Goal: Information Seeking & Learning: Check status

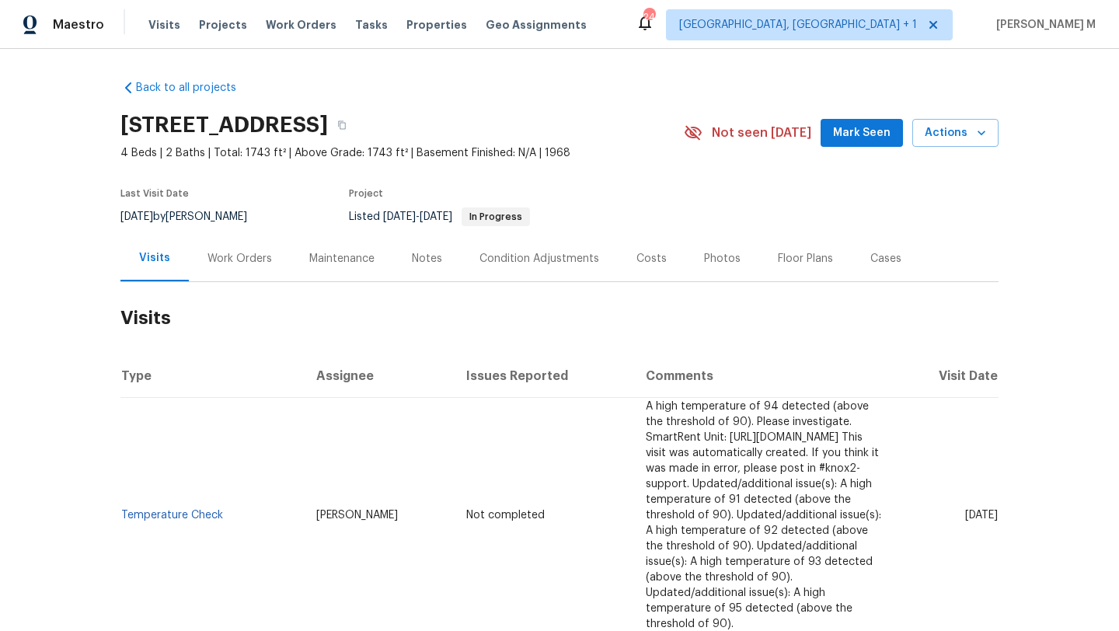
click at [229, 265] on div "Work Orders" at bounding box center [240, 259] width 65 height 16
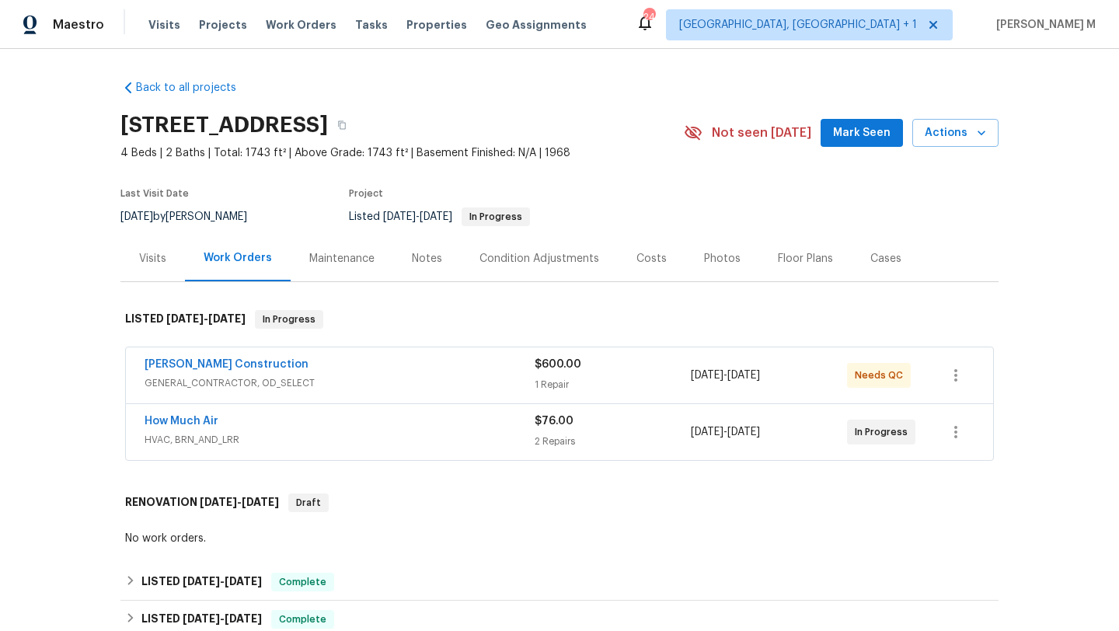
click at [422, 445] on span "HVAC, BRN_AND_LRR" at bounding box center [340, 440] width 390 height 16
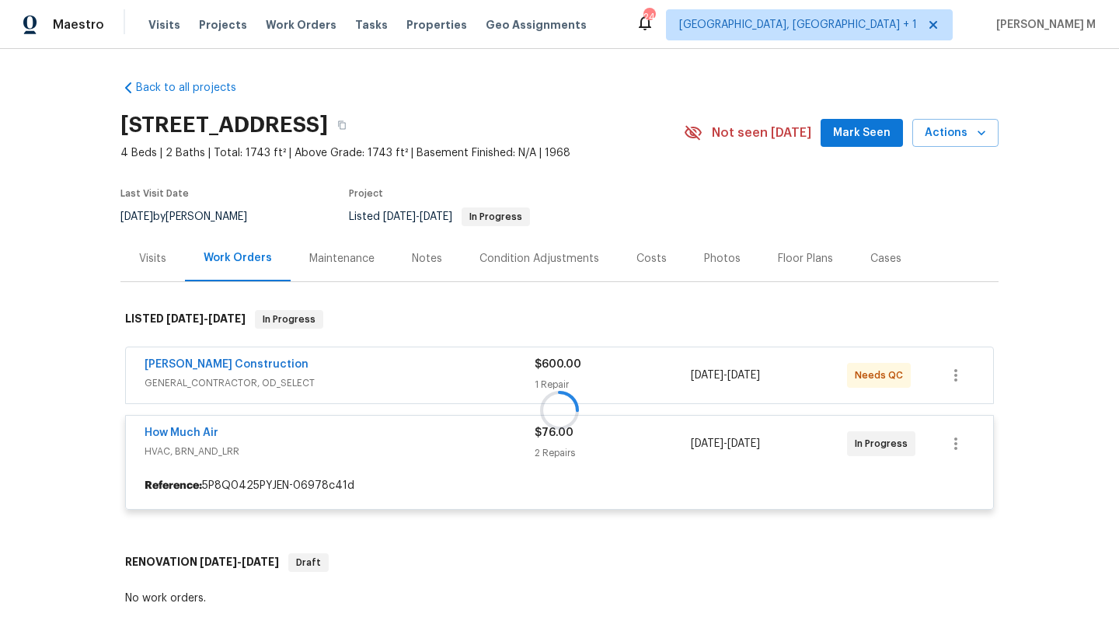
click at [466, 355] on div at bounding box center [559, 410] width 878 height 231
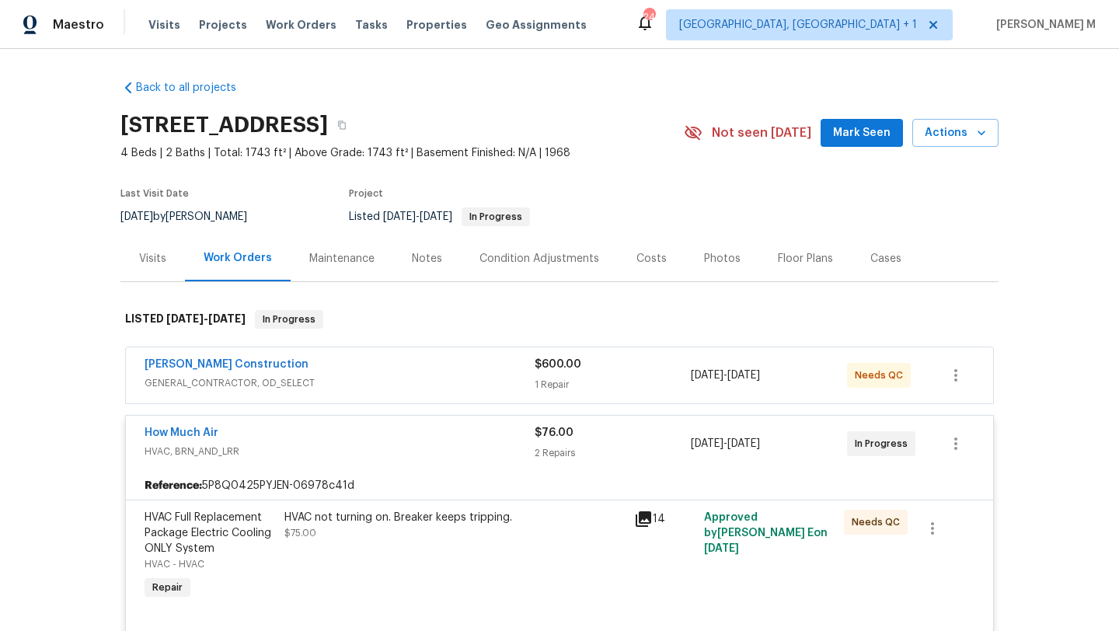
click at [463, 372] on div "Navarro Construction" at bounding box center [340, 366] width 390 height 19
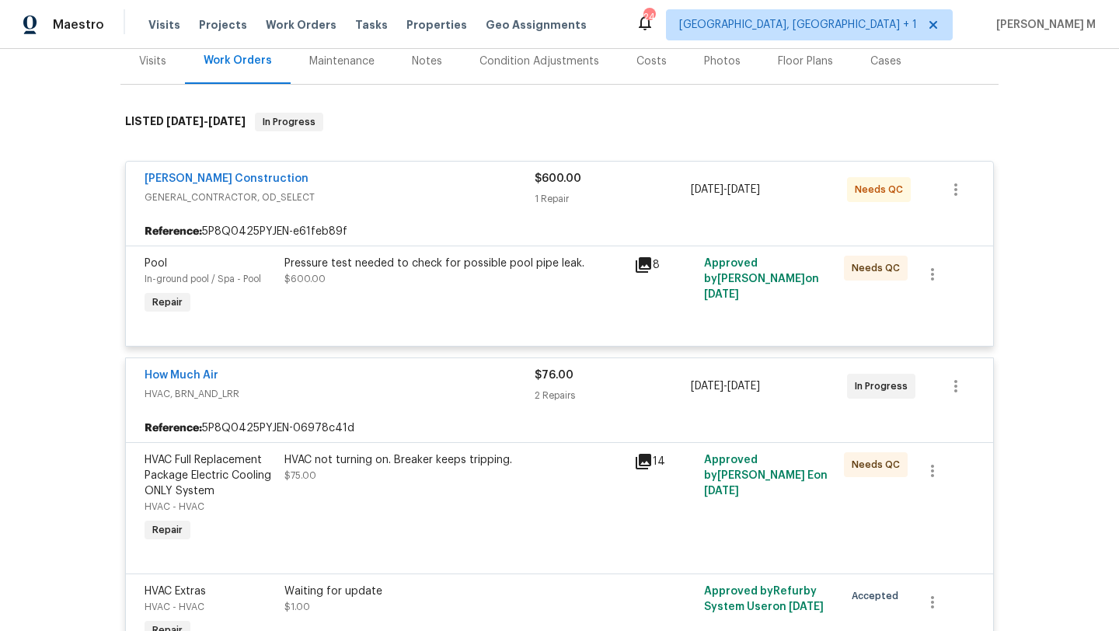
scroll to position [197, 0]
drag, startPoint x: 134, startPoint y: 183, endPoint x: 312, endPoint y: 179, distance: 177.2
click at [312, 179] on div "Navarro Construction GENERAL_CONTRACTOR, OD_SELECT $600.00 1 Repair 9/2/2025 - …" at bounding box center [559, 190] width 867 height 56
copy link "Navarro Construction"
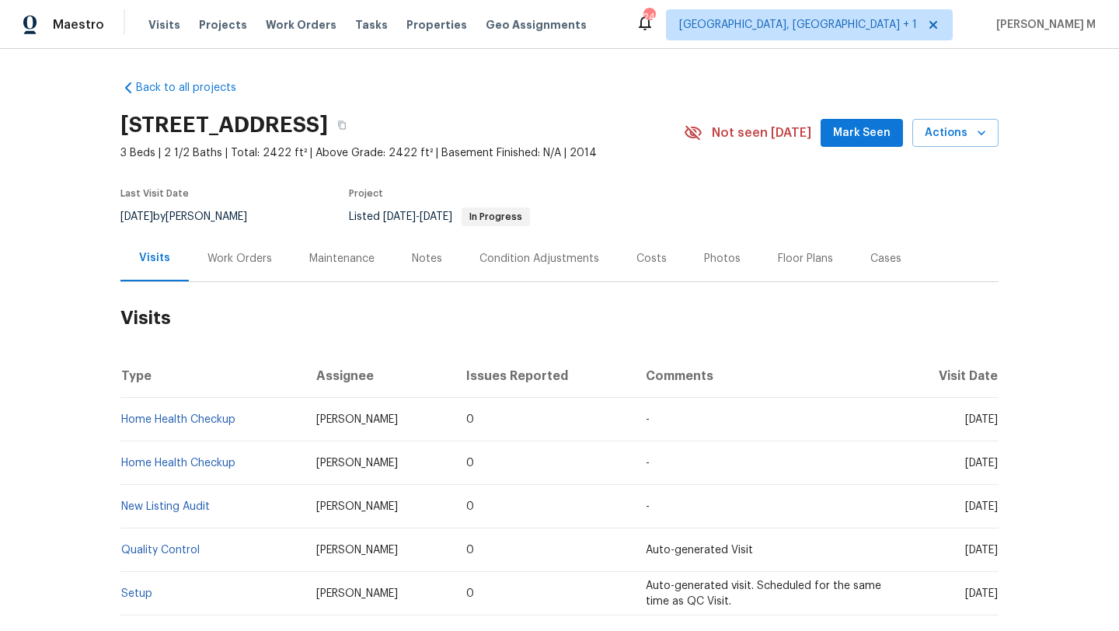
click at [214, 267] on div "Work Orders" at bounding box center [240, 258] width 102 height 46
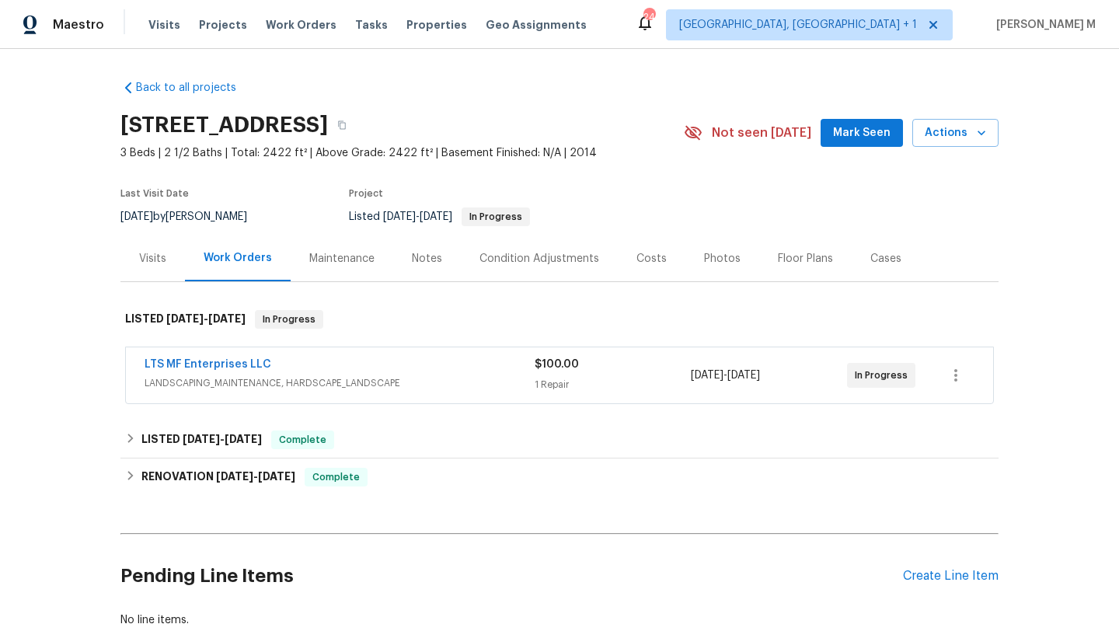
click at [154, 268] on div "Visits" at bounding box center [152, 258] width 65 height 46
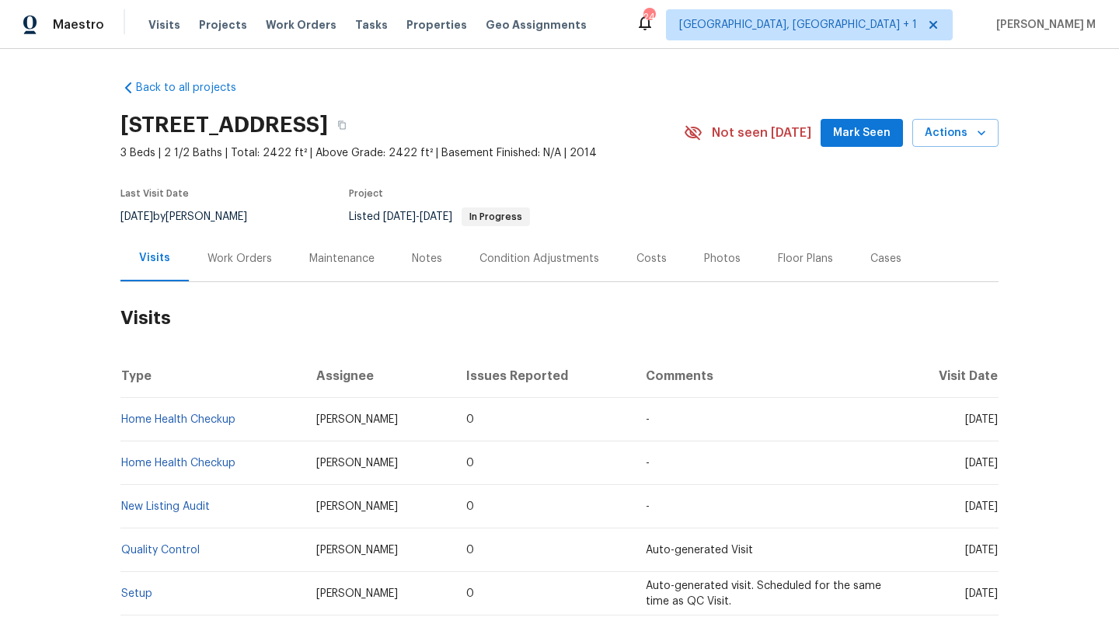
click at [266, 274] on div "Work Orders" at bounding box center [240, 258] width 102 height 46
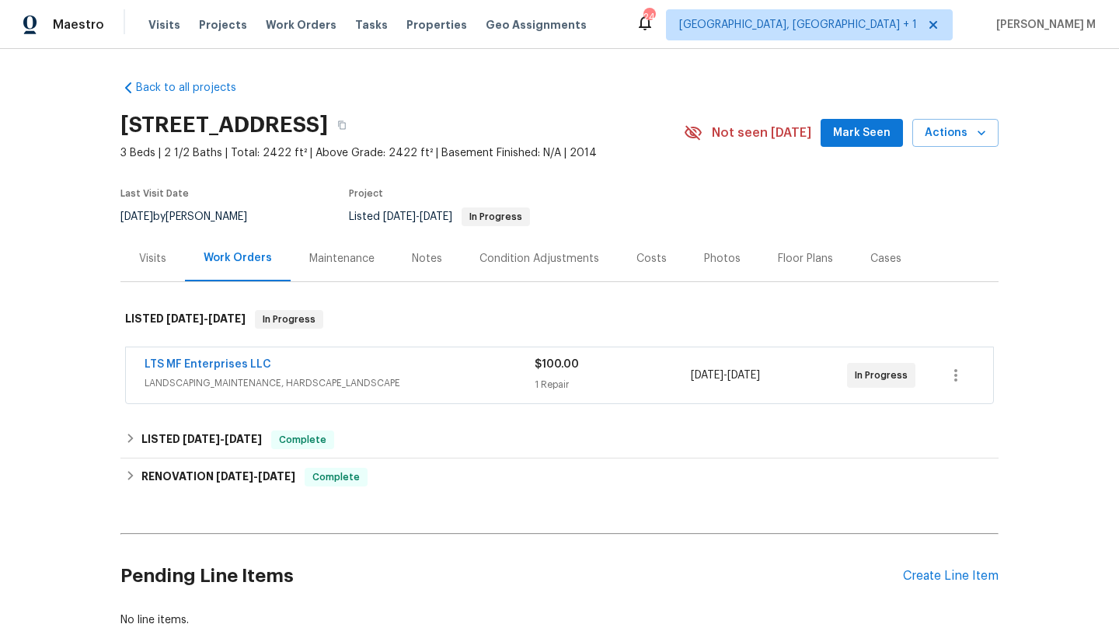
click at [277, 360] on div "LTS MF Enterprises LLC" at bounding box center [340, 366] width 390 height 19
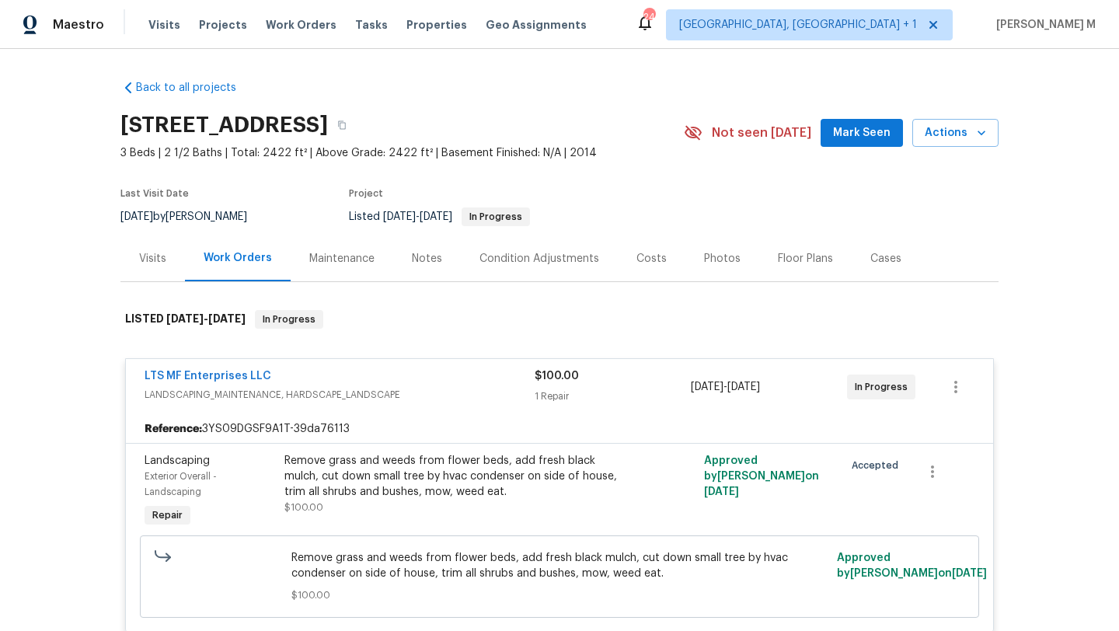
scroll to position [19, 0]
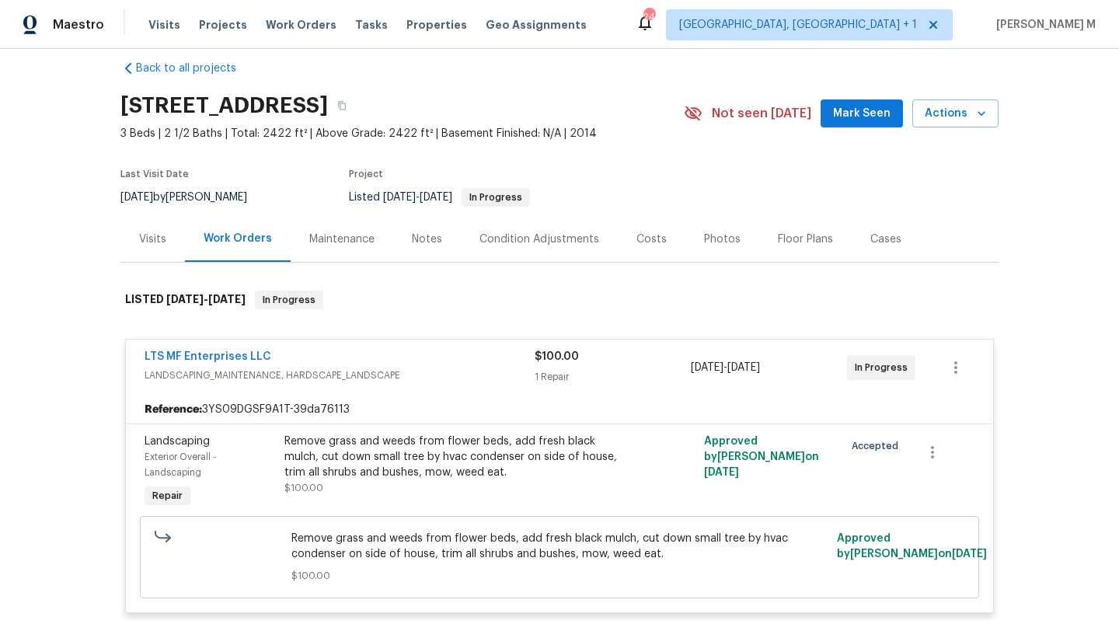
click at [154, 244] on div "Visits" at bounding box center [152, 240] width 27 height 16
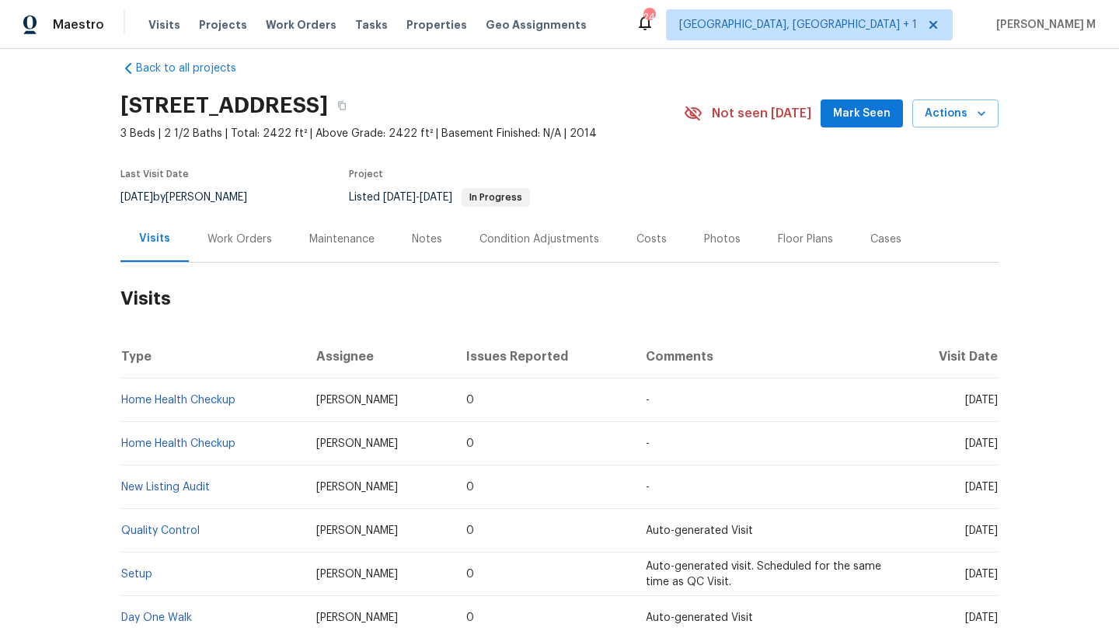
drag, startPoint x: 928, startPoint y: 401, endPoint x: 962, endPoint y: 401, distance: 34.2
click at [965, 401] on span "Thu, Aug 28 2025" at bounding box center [981, 400] width 33 height 11
copy span "Aug 28"
click at [242, 252] on div "Work Orders" at bounding box center [240, 239] width 102 height 46
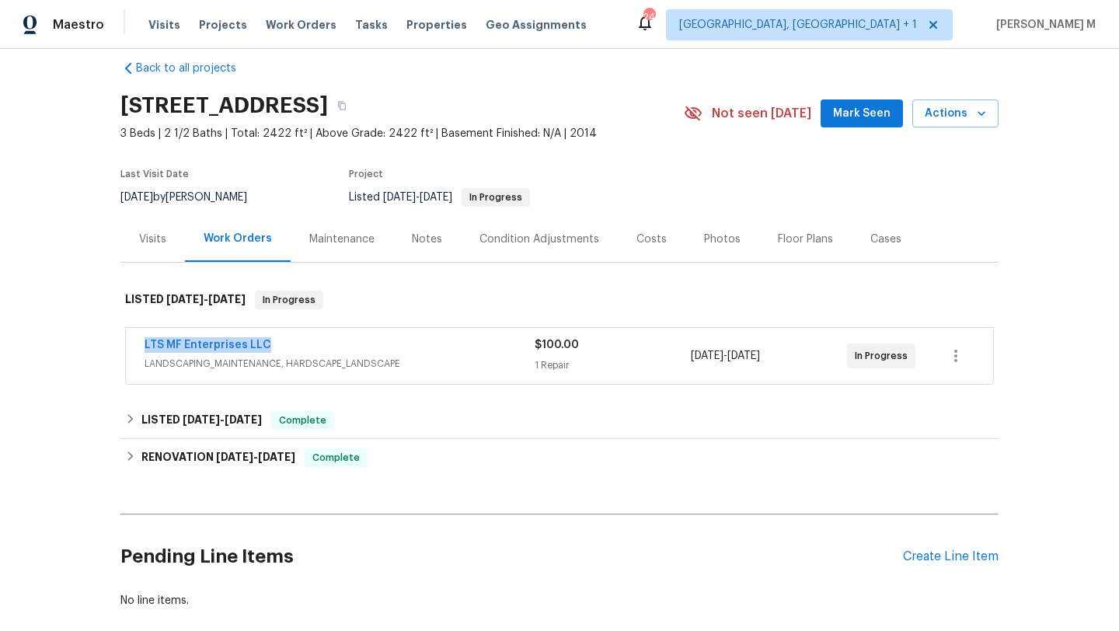
drag, startPoint x: 121, startPoint y: 347, endPoint x: 309, endPoint y: 347, distance: 187.3
click at [309, 347] on div "LTS MF Enterprises LLC LANDSCAPING_MAINTENANCE, HARDSCAPE_LANDSCAPE $100.00 1 R…" at bounding box center [559, 356] width 867 height 56
copy link "LTS MF Enterprises LLC"
click at [508, 360] on span "LANDSCAPING_MAINTENANCE, HARDSCAPE_LANDSCAPE" at bounding box center [340, 364] width 390 height 16
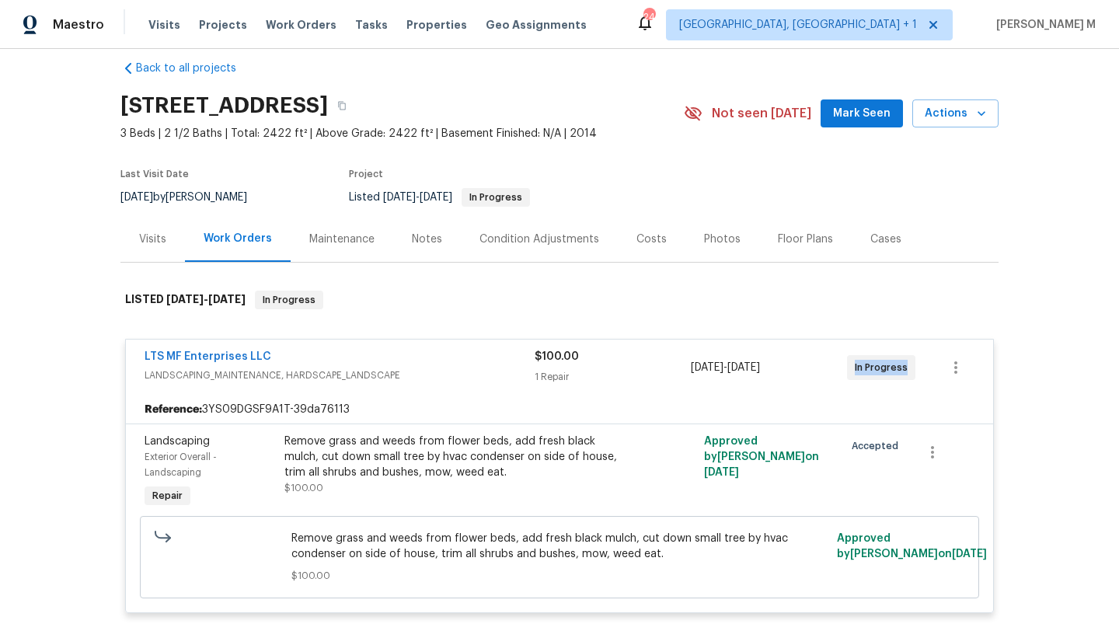
drag, startPoint x: 860, startPoint y: 368, endPoint x: 902, endPoint y: 367, distance: 41.2
click at [902, 367] on div "In Progress" at bounding box center [881, 367] width 68 height 25
copy span "In Progress"
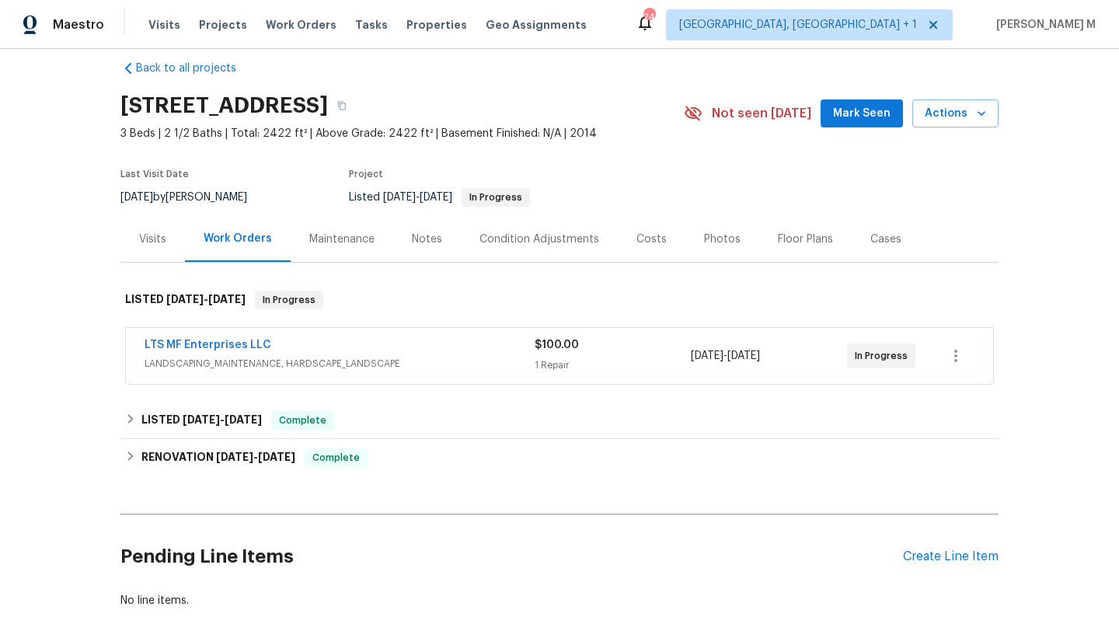
click at [140, 242] on div "Visits" at bounding box center [152, 240] width 27 height 16
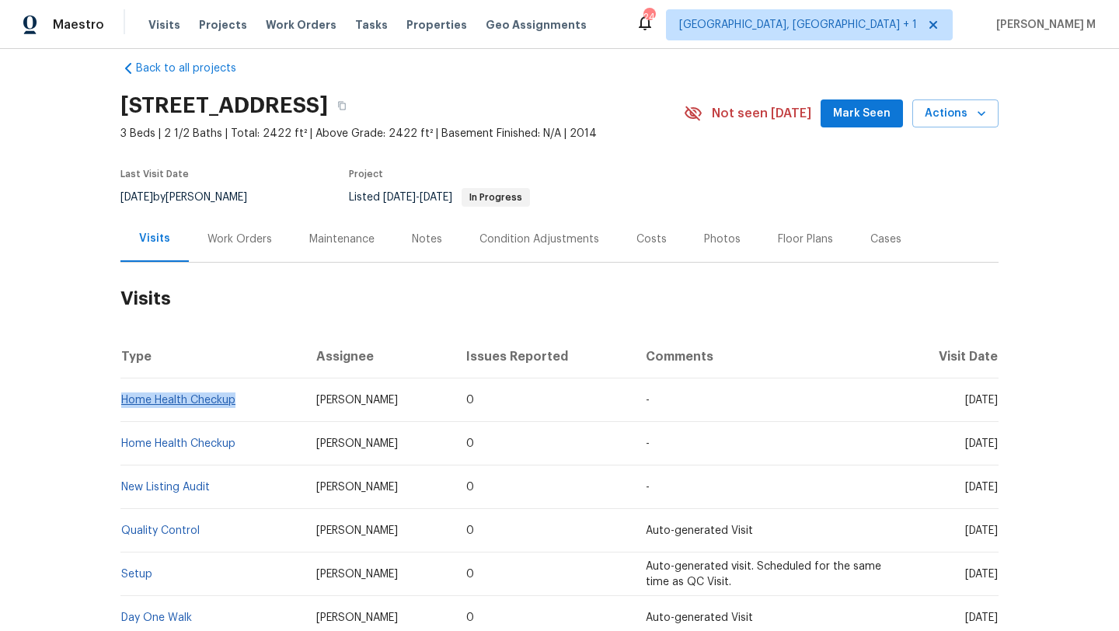
drag, startPoint x: 246, startPoint y: 399, endPoint x: 117, endPoint y: 405, distance: 129.2
click at [120, 405] on td "Home Health Checkup" at bounding box center [211, 400] width 183 height 44
copy link "Home Health Checkup"
click at [228, 242] on div "Work Orders" at bounding box center [240, 240] width 65 height 16
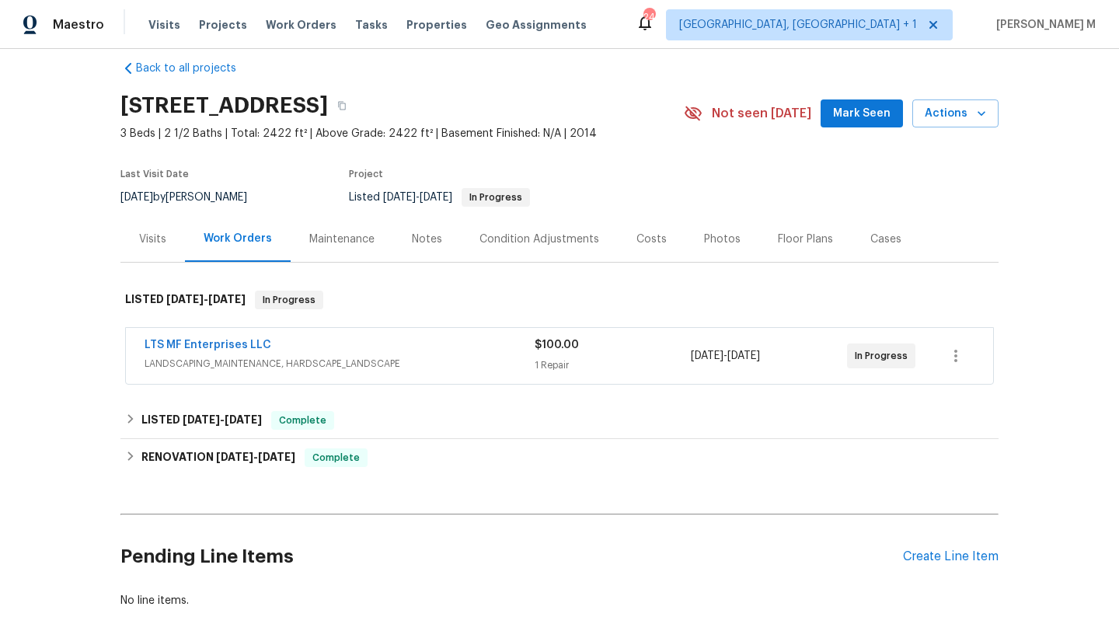
click at [316, 347] on div "LTS MF Enterprises LLC" at bounding box center [340, 346] width 390 height 19
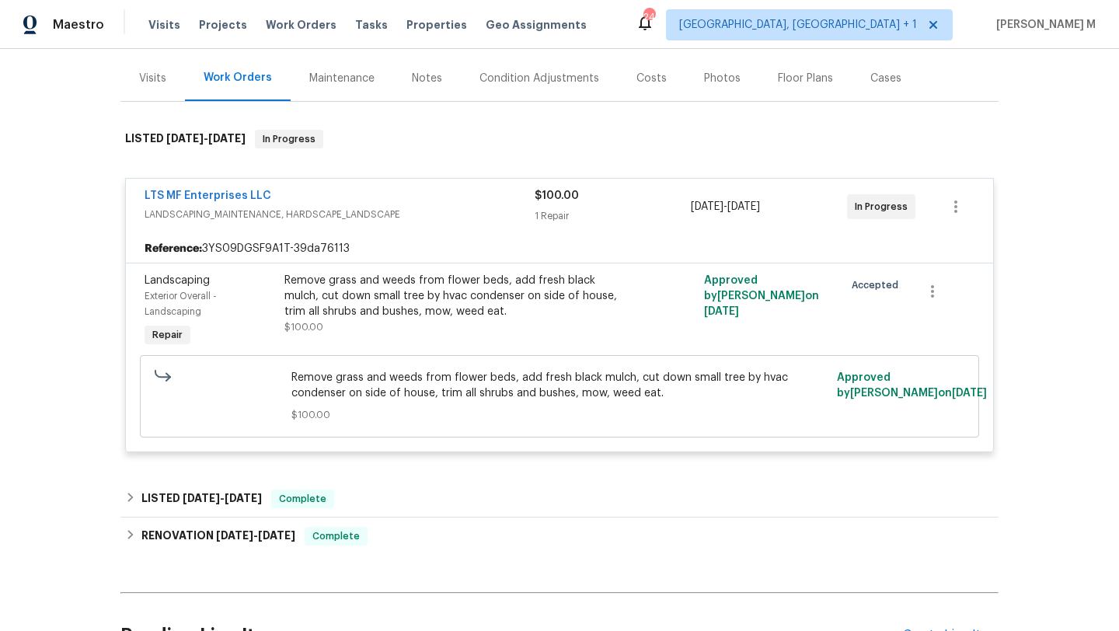
scroll to position [225, 0]
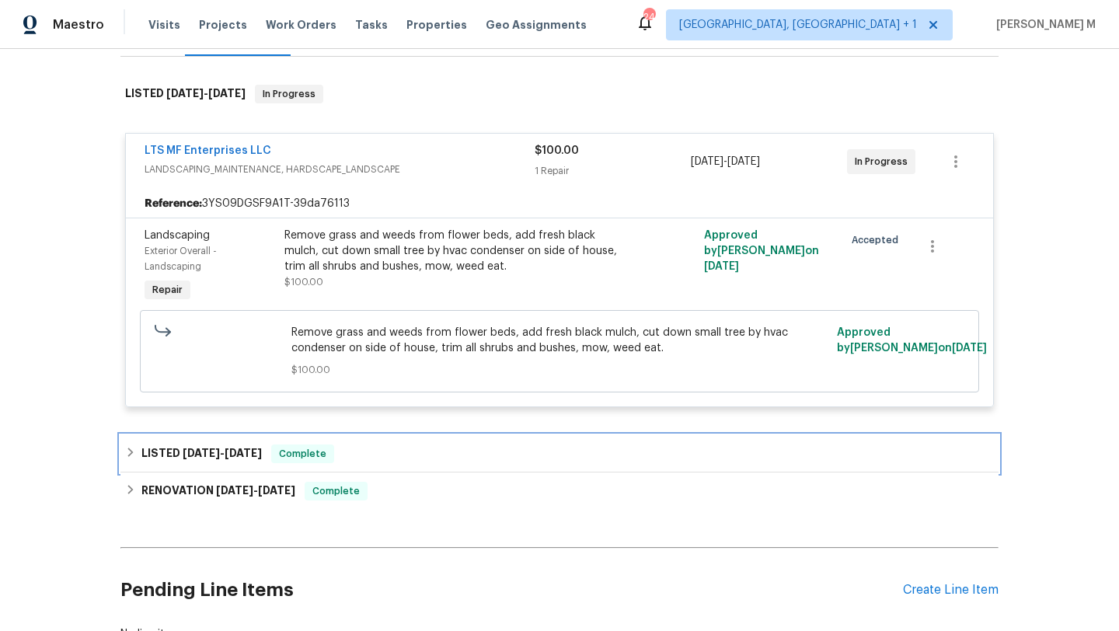
click at [493, 469] on div "LISTED 6/14/25 - 6/16/25 Complete" at bounding box center [559, 453] width 878 height 37
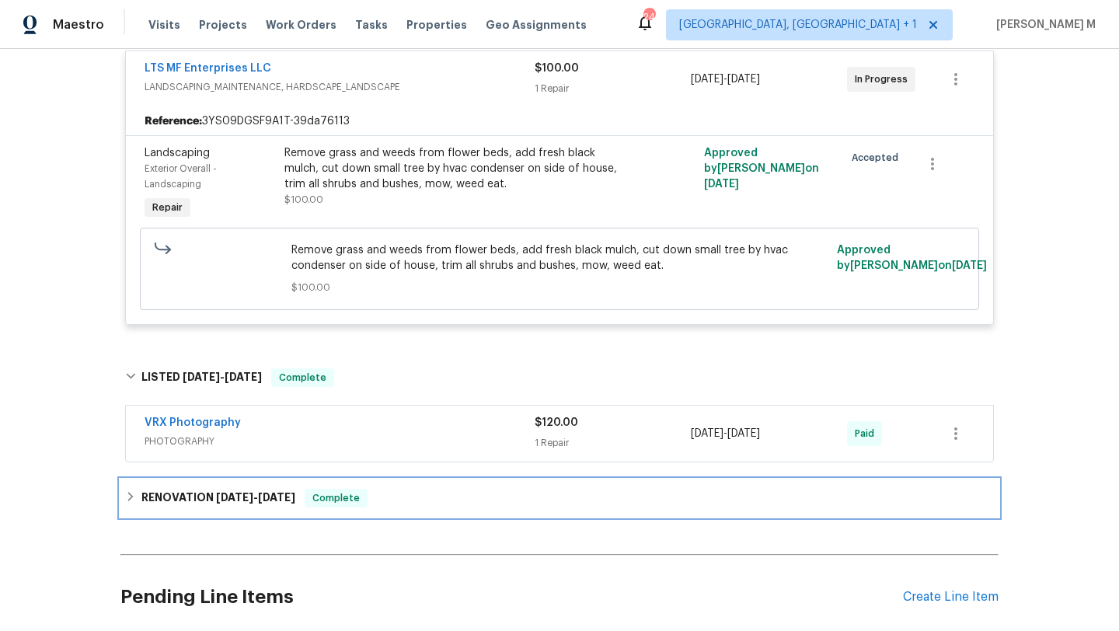
click at [522, 501] on div "RENOVATION 6/4/25 - 6/18/25 Complete" at bounding box center [559, 498] width 869 height 19
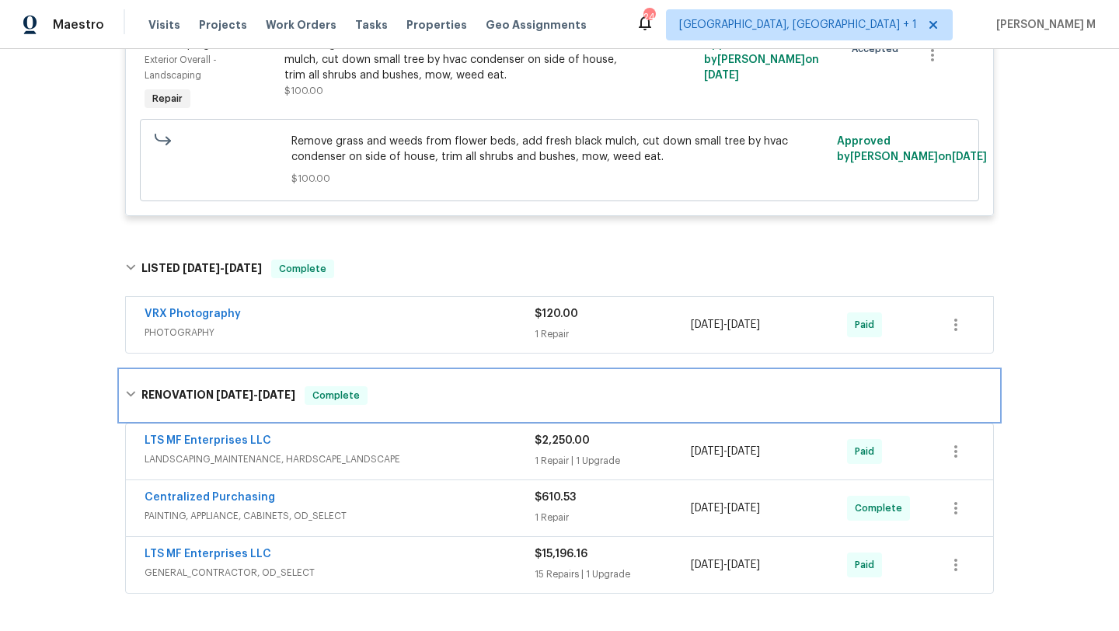
scroll to position [444, 0]
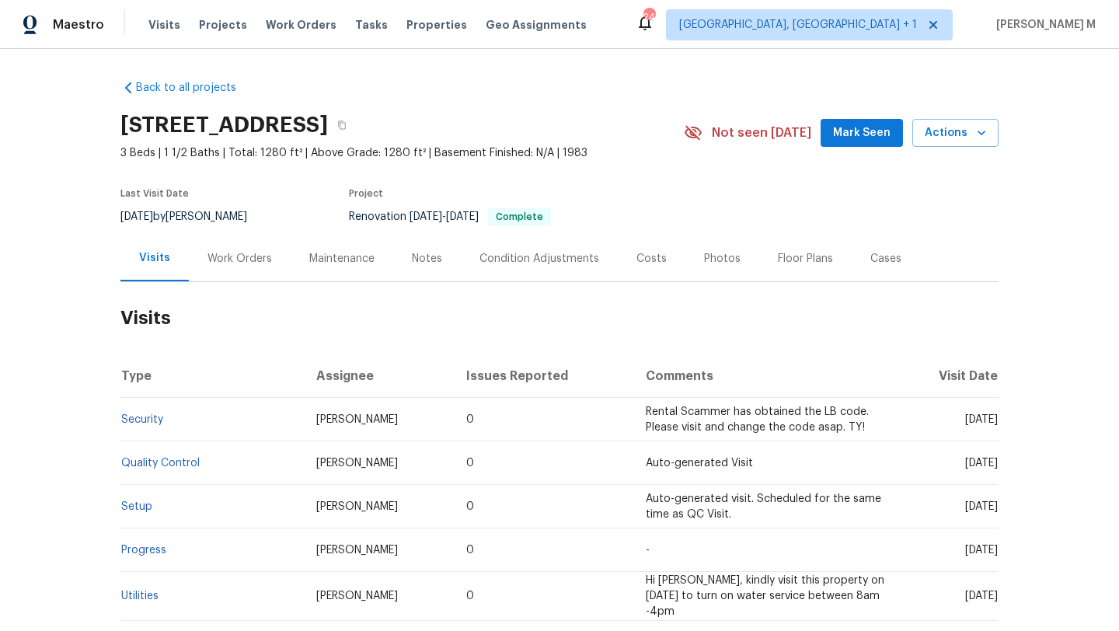
drag, startPoint x: 929, startPoint y: 420, endPoint x: 961, endPoint y: 422, distance: 31.2
click at [965, 422] on span "[DATE]" at bounding box center [981, 419] width 33 height 11
copy span "[DATE]"
click at [225, 261] on div "Work Orders" at bounding box center [240, 259] width 65 height 16
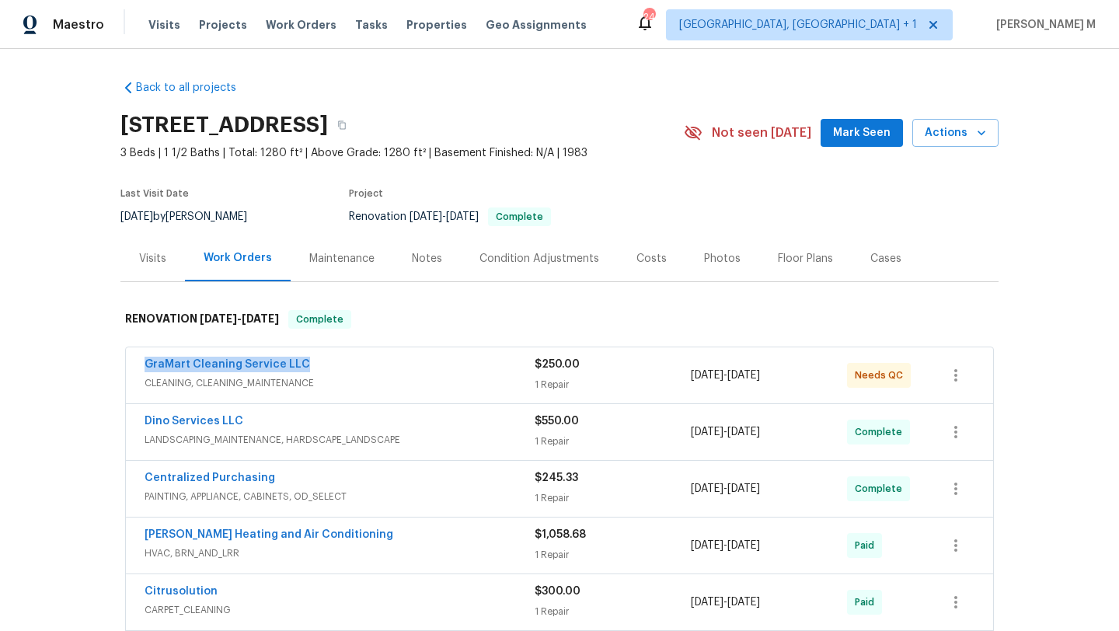
copy link "GraMart Cleaning Service LLC"
drag, startPoint x: 127, startPoint y: 359, endPoint x: 330, endPoint y: 358, distance: 202.8
click at [330, 358] on div "GraMart Cleaning Service LLC CLEANING, CLEANING_MAINTENANCE $250.00 1 Repair 8/…" at bounding box center [559, 375] width 867 height 56
copy span "8/25/2025 - 8/28/2025"
drag, startPoint x: 685, startPoint y: 376, endPoint x: 797, endPoint y: 378, distance: 111.9
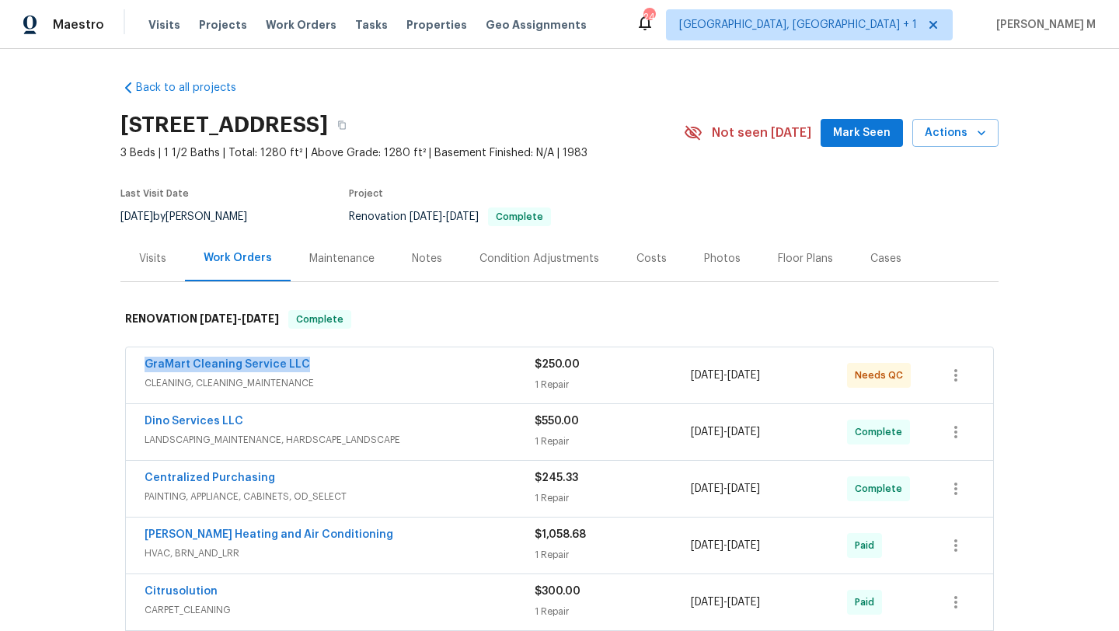
click at [760, 378] on span "8/25/2025 - 8/28/2025" at bounding box center [725, 376] width 69 height 16
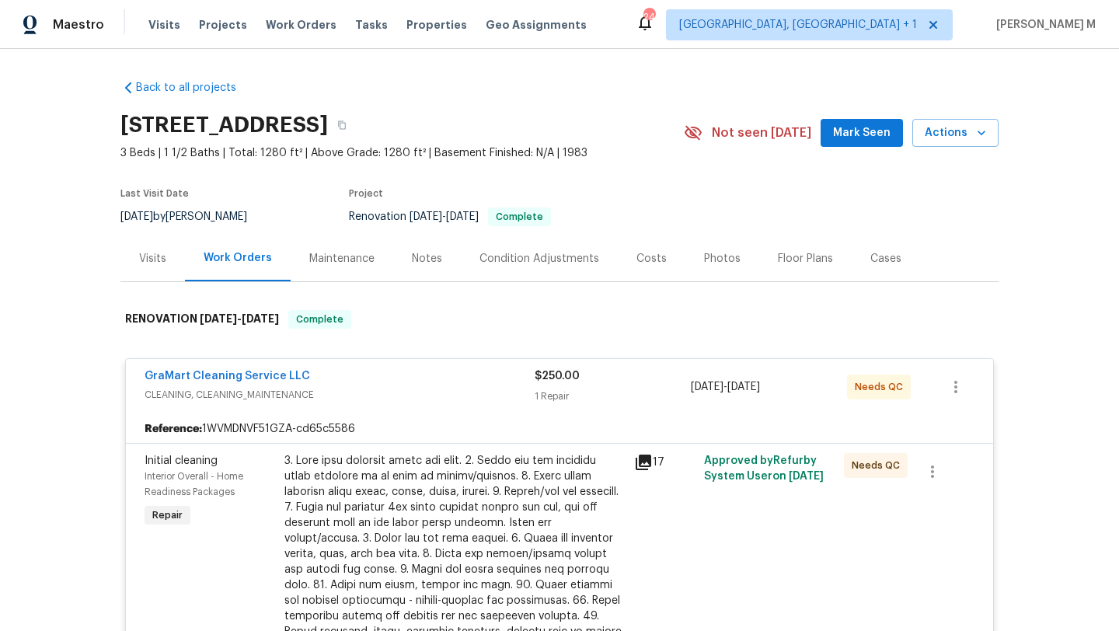
click at [427, 378] on div "GraMart Cleaning Service LLC" at bounding box center [340, 377] width 390 height 19
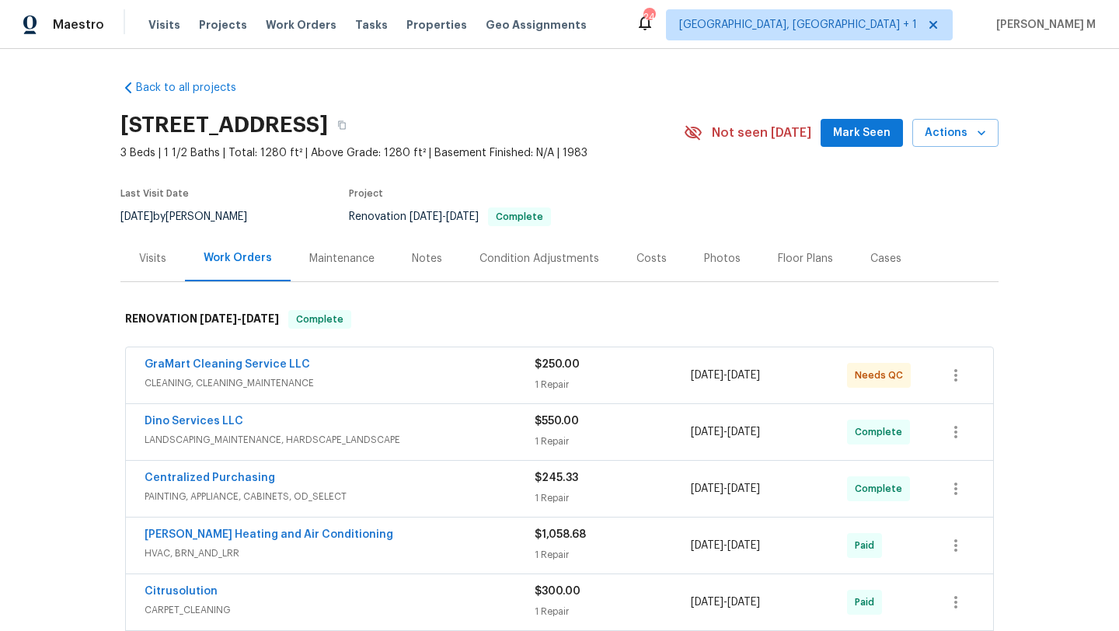
click at [139, 255] on div "Visits" at bounding box center [152, 259] width 27 height 16
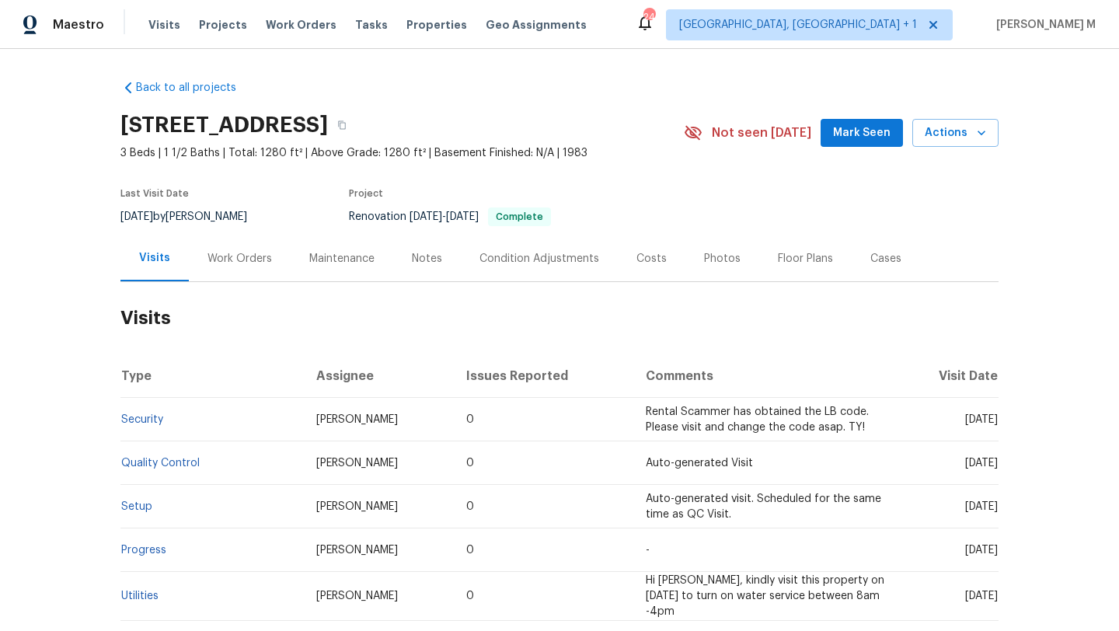
drag, startPoint x: 928, startPoint y: 420, endPoint x: 962, endPoint y: 420, distance: 34.2
click at [965, 420] on span "Mon, Sep 08 2025" at bounding box center [981, 419] width 33 height 11
copy span "Sep 08"
click at [245, 274] on div "Work Orders" at bounding box center [240, 258] width 102 height 46
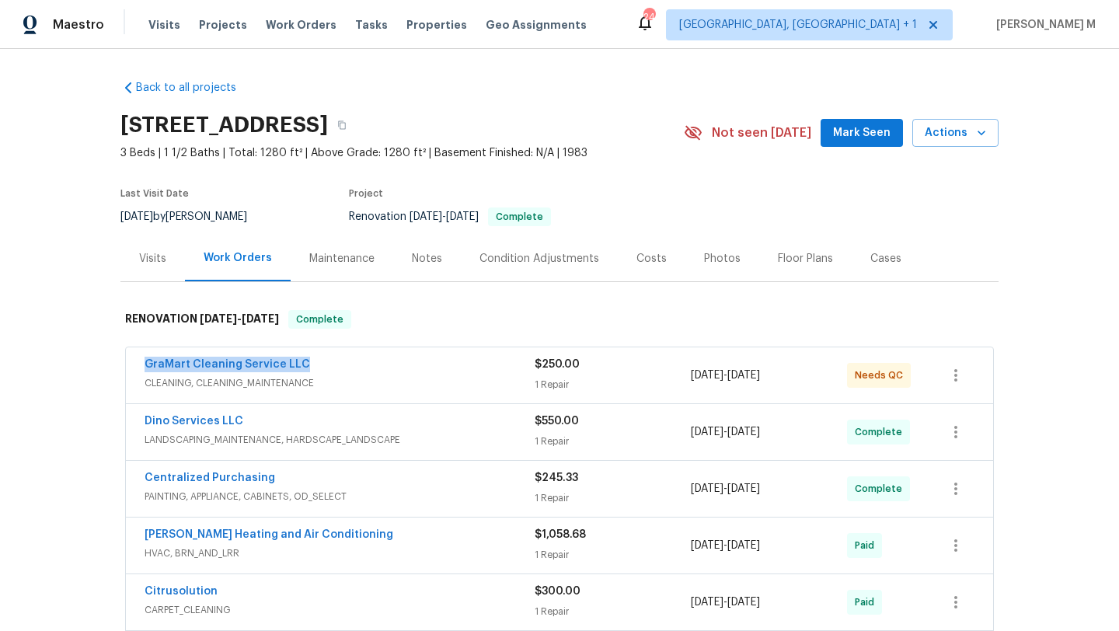
drag, startPoint x: 134, startPoint y: 364, endPoint x: 371, endPoint y: 360, distance: 236.3
click at [371, 360] on div "GraMart Cleaning Service LLC CLEANING, CLEANING_MAINTENANCE $250.00 1 Repair 8/…" at bounding box center [559, 375] width 867 height 56
copy link "GraMart Cleaning Service LLC"
drag, startPoint x: 683, startPoint y: 377, endPoint x: 797, endPoint y: 378, distance: 113.5
click at [797, 378] on div "GraMart Cleaning Service LLC CLEANING, CLEANING_MAINTENANCE $250.00 1 Repair 8/…" at bounding box center [541, 375] width 793 height 37
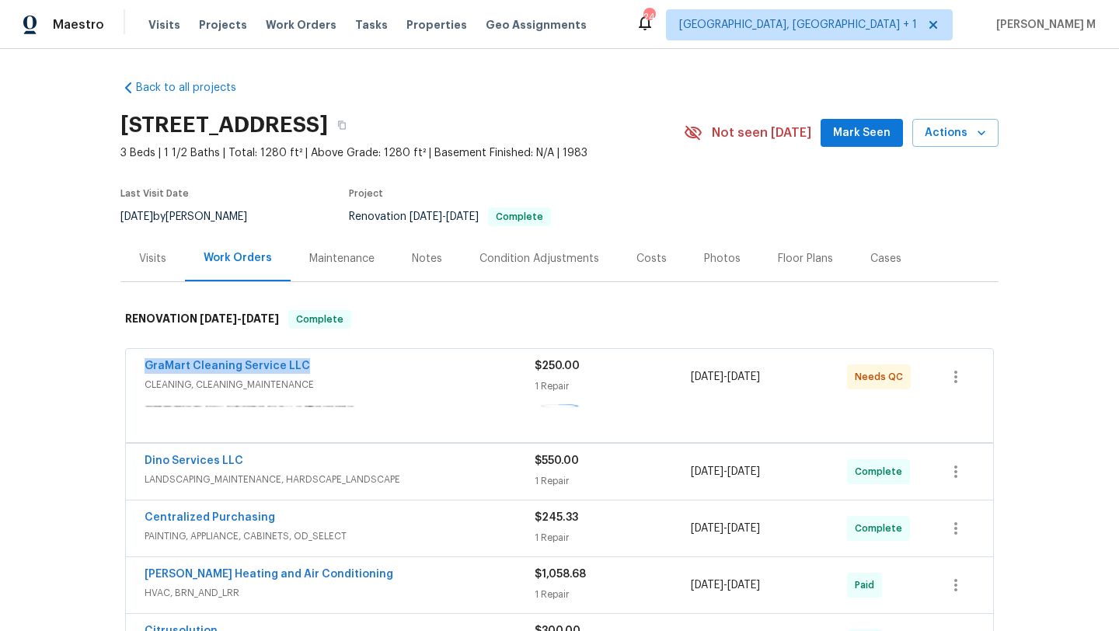
click at [760, 378] on span "8/25/2025 - 8/28/2025" at bounding box center [725, 377] width 69 height 16
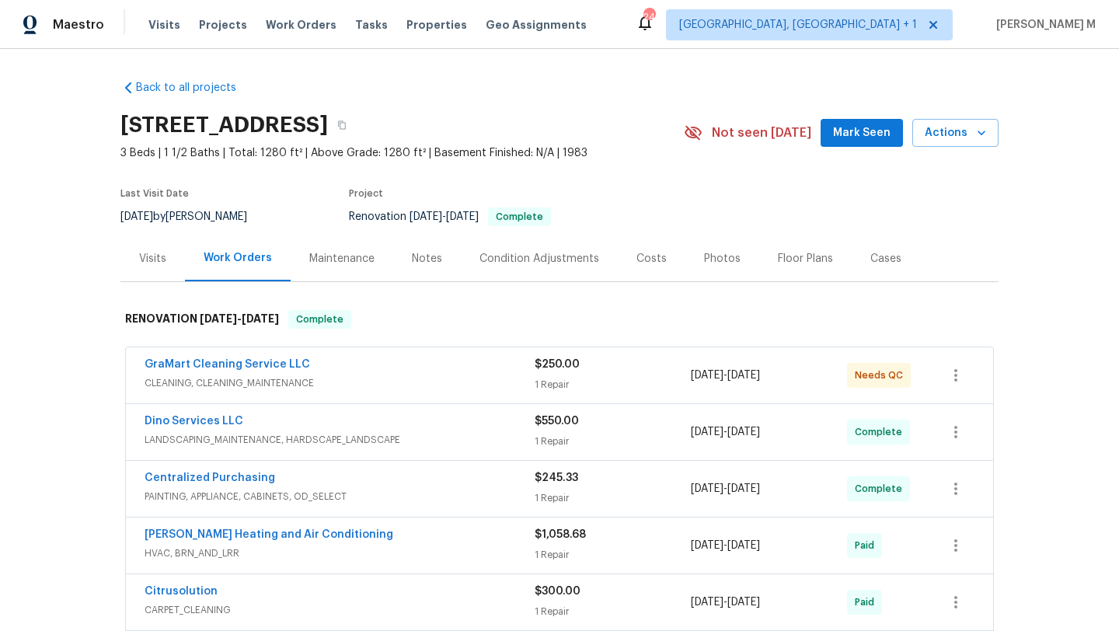
copy span "8/25/2025 - 8/28/2025"
drag, startPoint x: 685, startPoint y: 372, endPoint x: 798, endPoint y: 373, distance: 113.5
click at [760, 373] on span "8/25/2025 - 8/28/2025" at bounding box center [725, 376] width 69 height 16
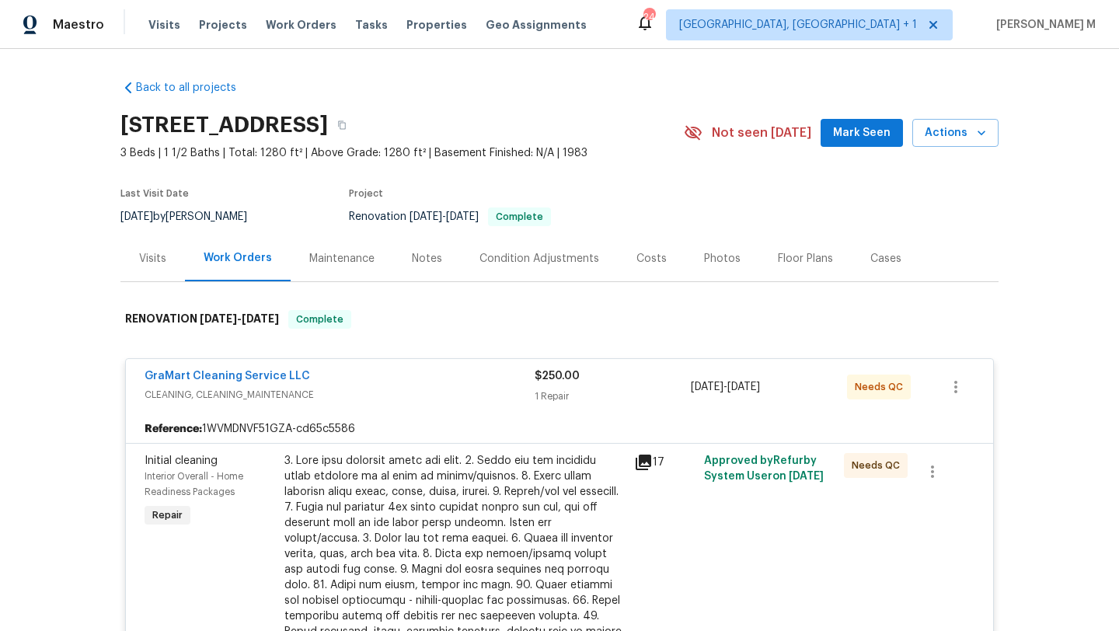
click at [106, 277] on div "Back to all projects 801 Bedrock Ln, Richmond, VA 23224 3 Beds | 1 1/2 Baths | …" at bounding box center [559, 340] width 1119 height 582
click at [134, 274] on div "Visits" at bounding box center [152, 258] width 65 height 46
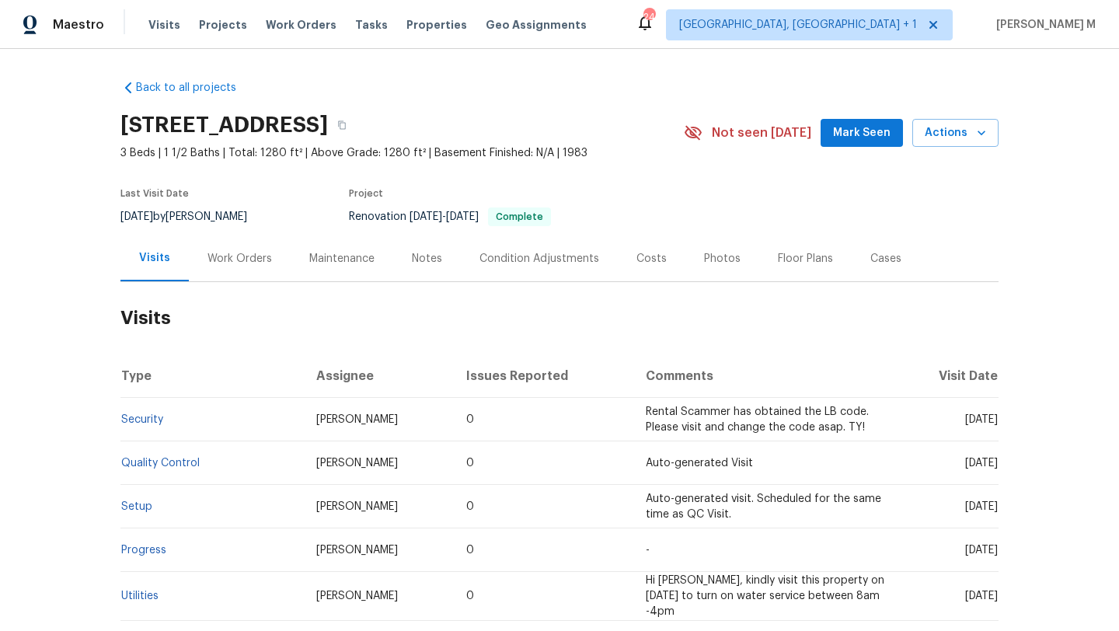
click at [870, 268] on div "Cases" at bounding box center [886, 258] width 68 height 46
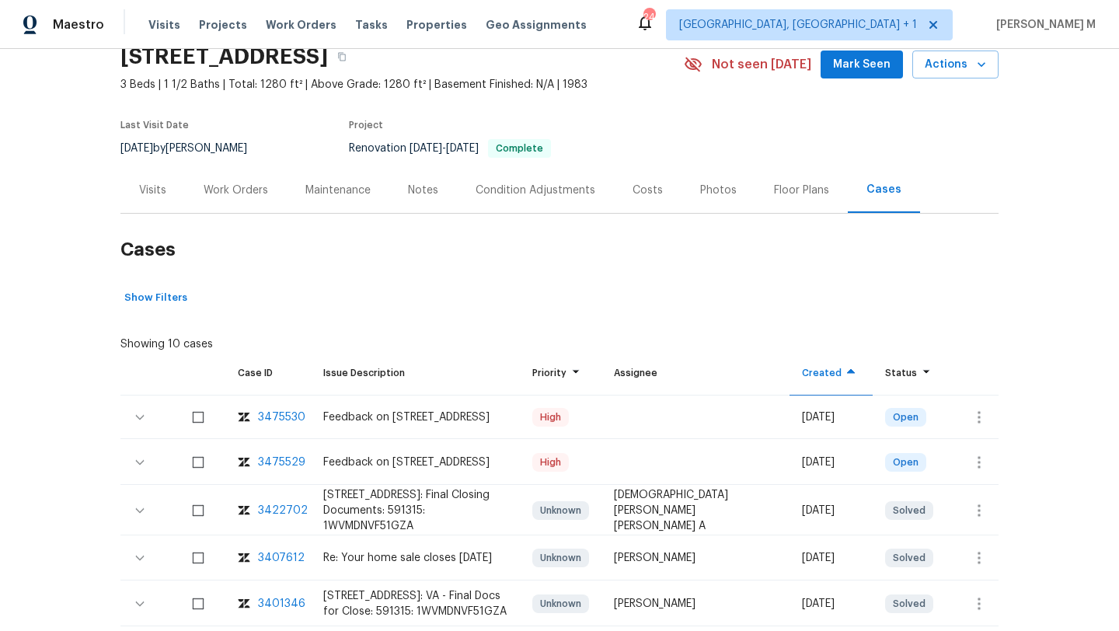
scroll to position [70, 0]
click at [282, 456] on div "3475529" at bounding box center [281, 461] width 47 height 16
click at [145, 195] on div "Visits" at bounding box center [152, 189] width 27 height 16
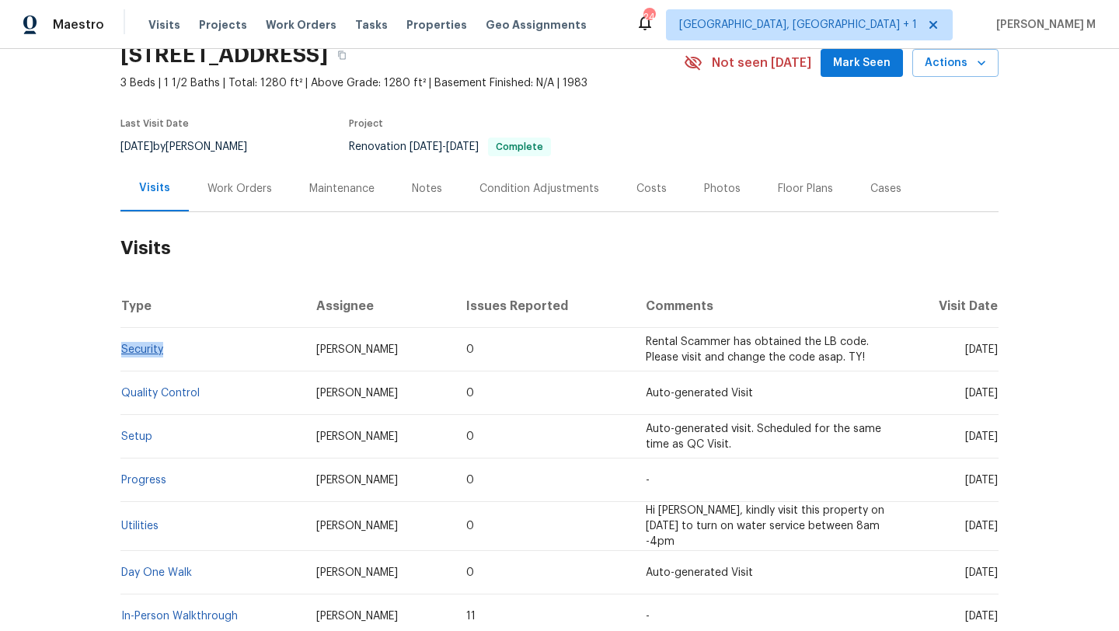
drag, startPoint x: 181, startPoint y: 351, endPoint x: 117, endPoint y: 350, distance: 64.5
click at [120, 350] on td "Security" at bounding box center [211, 350] width 183 height 44
copy link "Security"
drag, startPoint x: 927, startPoint y: 349, endPoint x: 963, endPoint y: 349, distance: 35.7
click at [965, 349] on span "Mon, Sep 08 2025" at bounding box center [981, 349] width 33 height 11
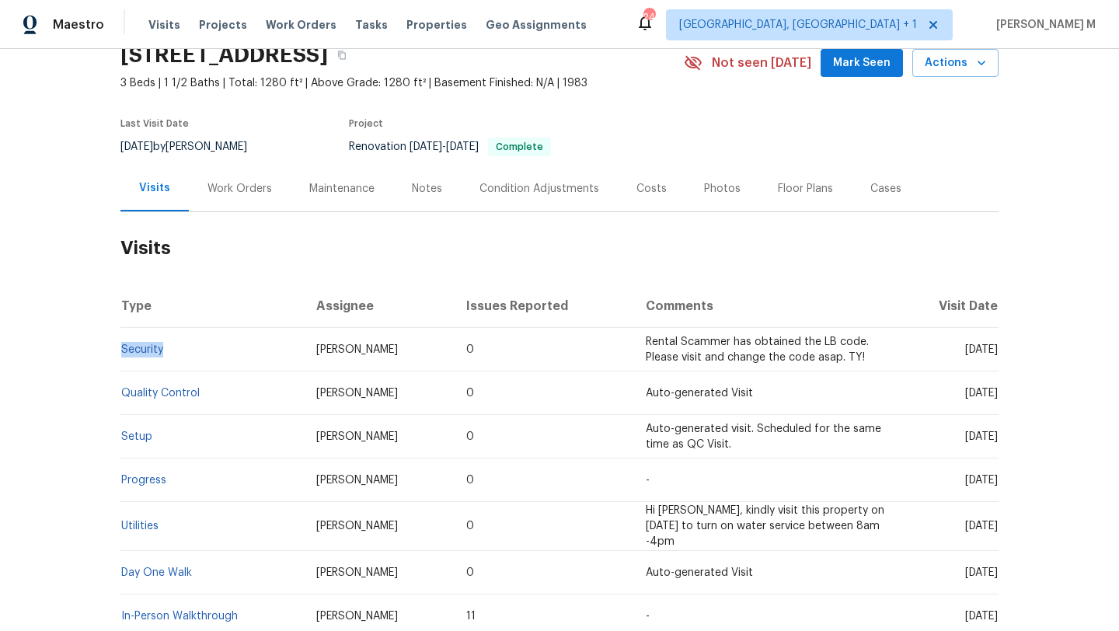
copy span "Sep 08"
click at [121, 352] on link "Security" at bounding box center [142, 349] width 42 height 11
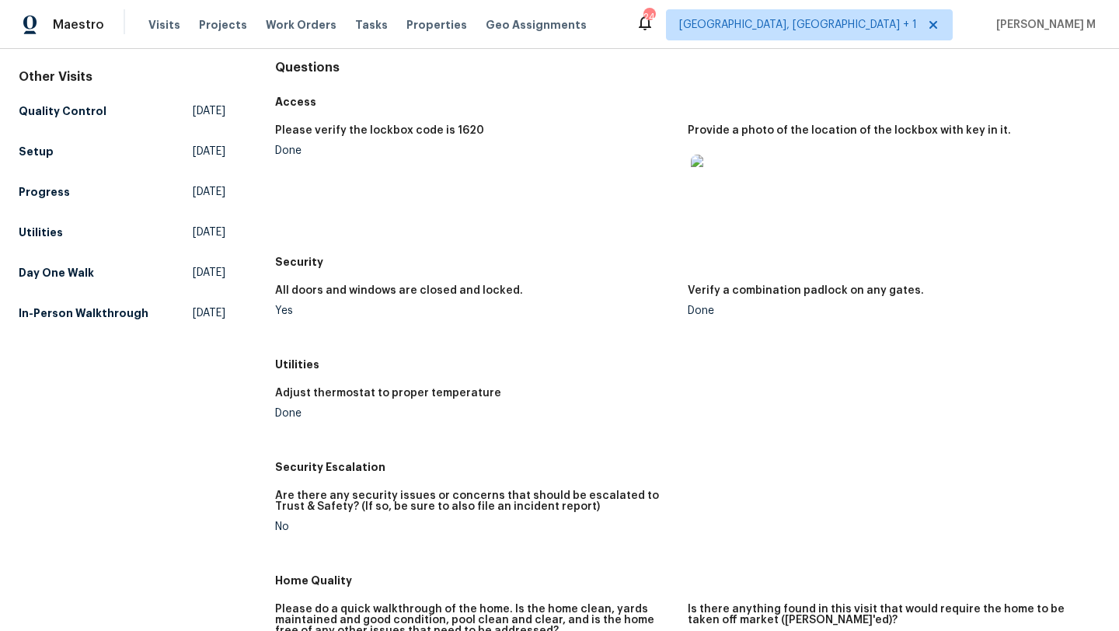
scroll to position [158, 0]
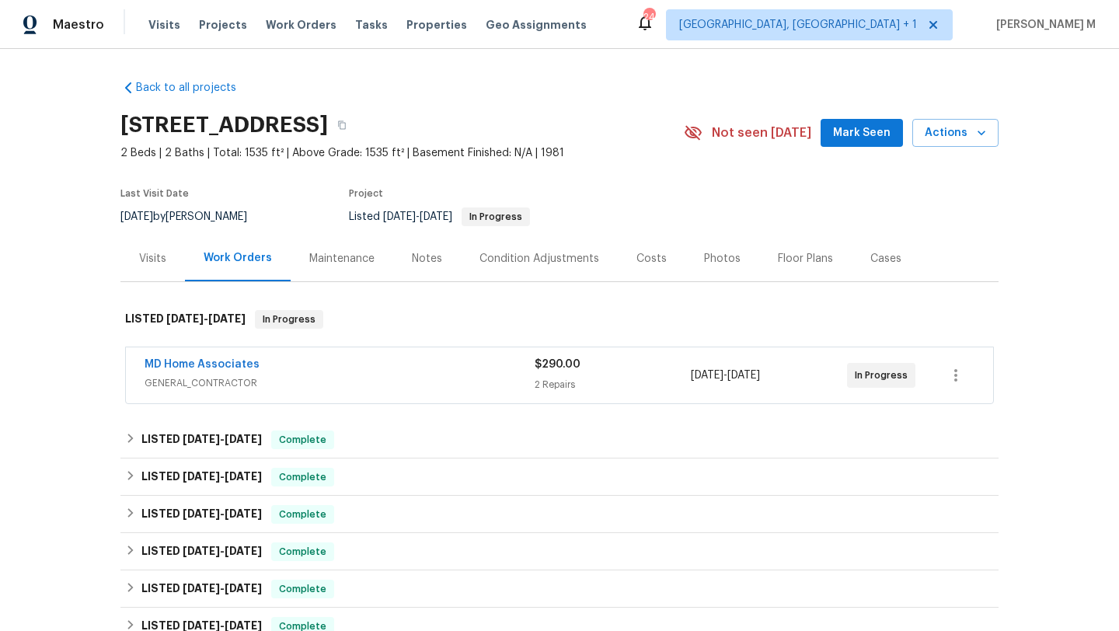
click at [337, 382] on span "GENERAL_CONTRACTOR" at bounding box center [340, 383] width 390 height 16
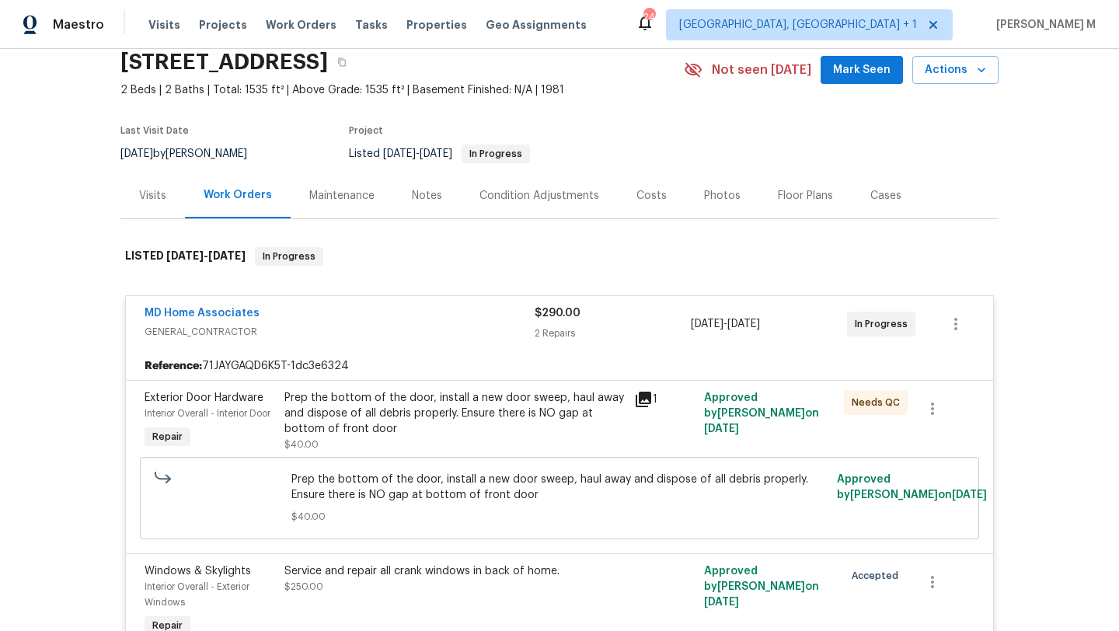
scroll to position [106, 0]
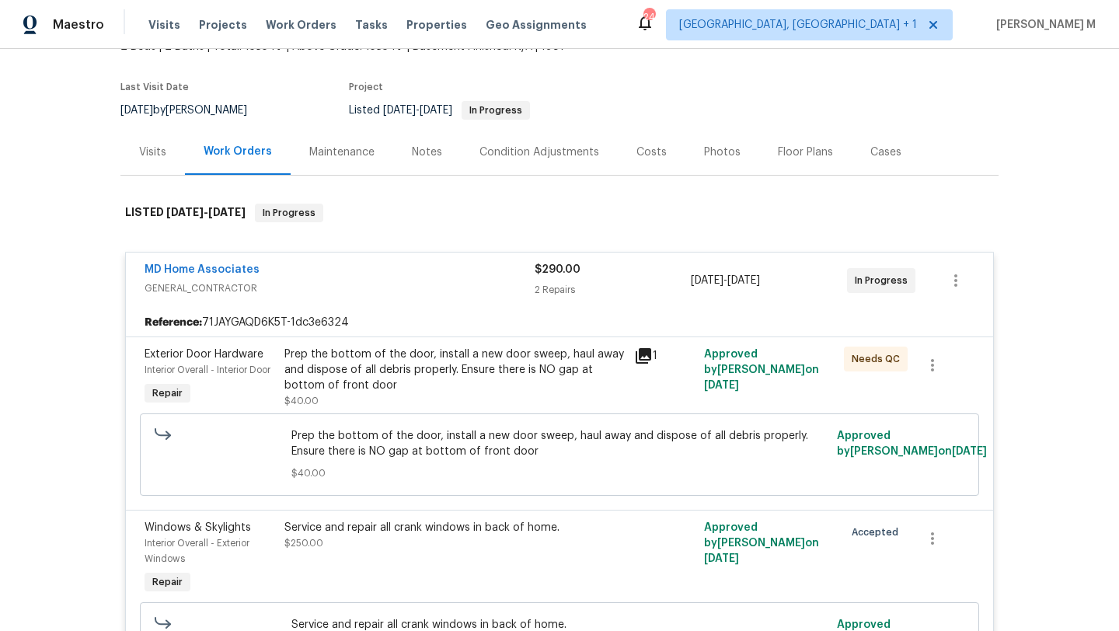
click at [867, 166] on div "Cases" at bounding box center [886, 152] width 68 height 46
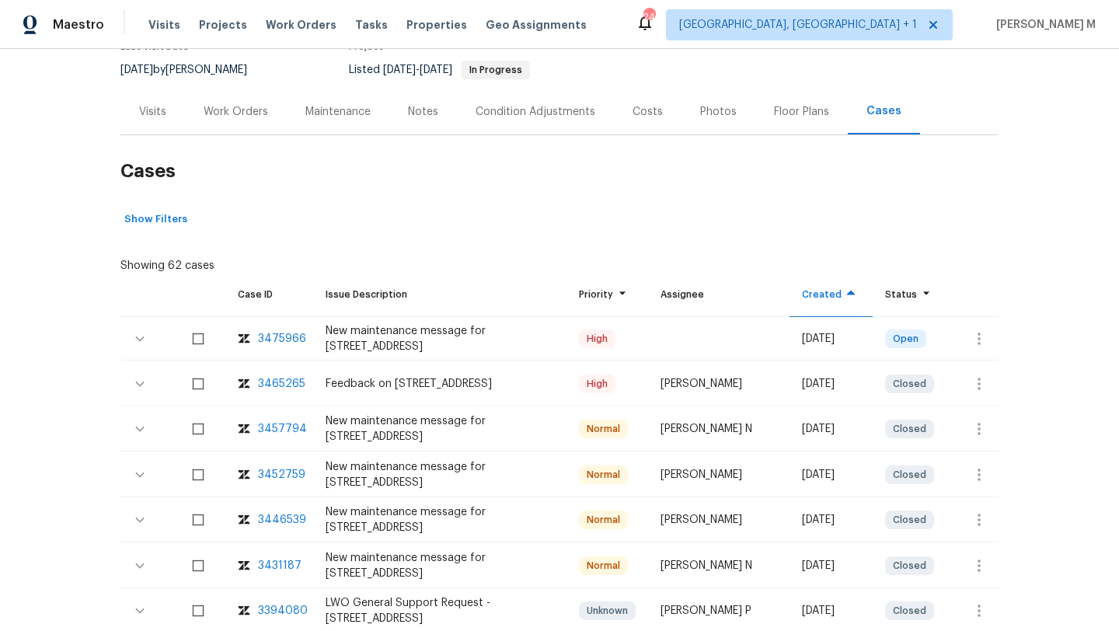
scroll to position [205, 0]
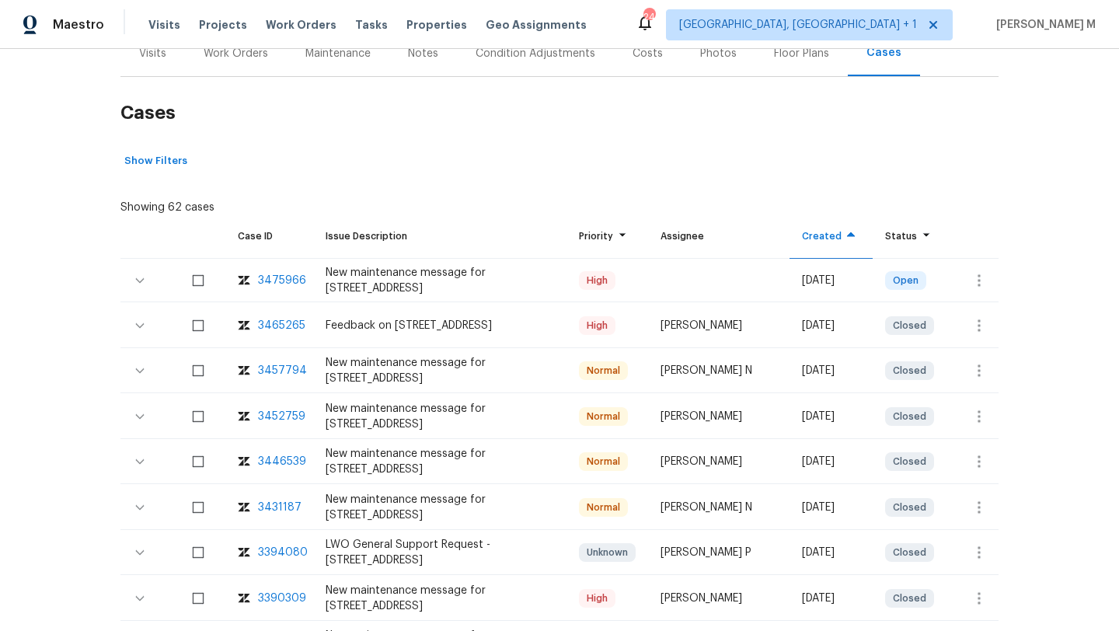
click at [274, 319] on div "3465265" at bounding box center [281, 326] width 47 height 16
click at [273, 374] on div "3457794" at bounding box center [282, 371] width 49 height 16
click at [155, 68] on div "Visits" at bounding box center [152, 53] width 65 height 46
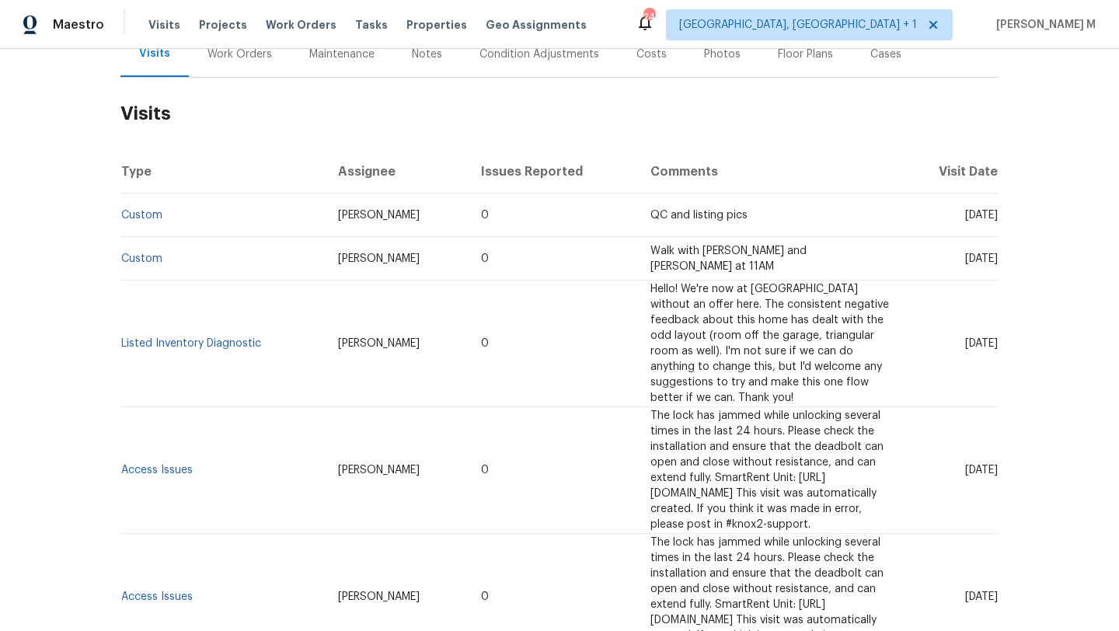
scroll to position [140, 0]
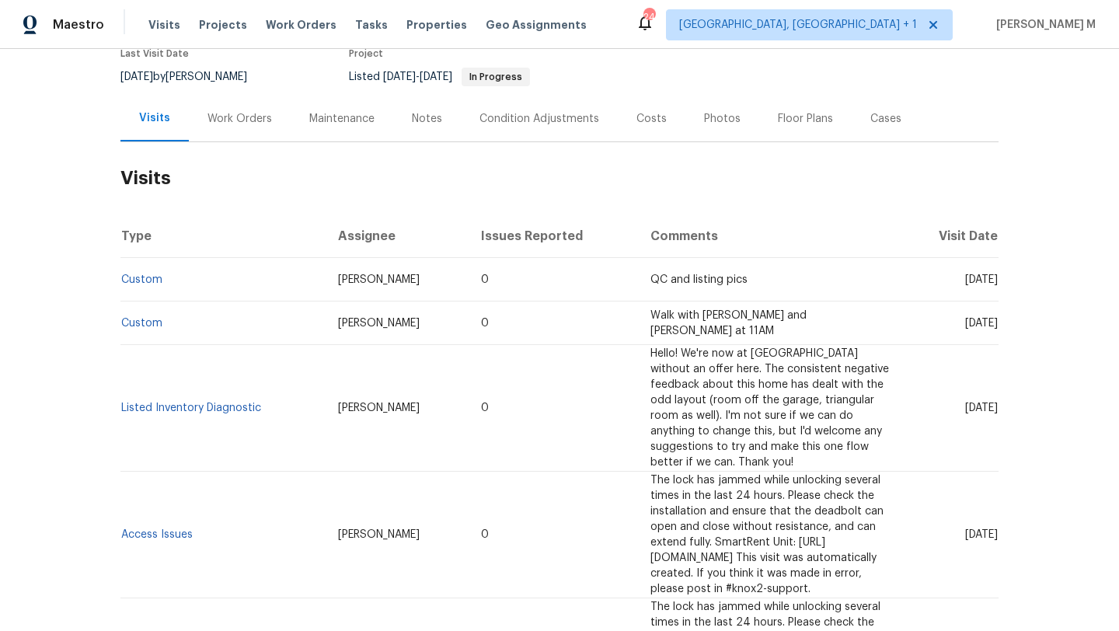
drag, startPoint x: 927, startPoint y: 281, endPoint x: 961, endPoint y: 281, distance: 34.2
click at [965, 281] on span "Sat, Aug 30 2025" at bounding box center [981, 279] width 33 height 11
copy span "Aug 30"
click at [240, 126] on div "Work Orders" at bounding box center [240, 119] width 102 height 46
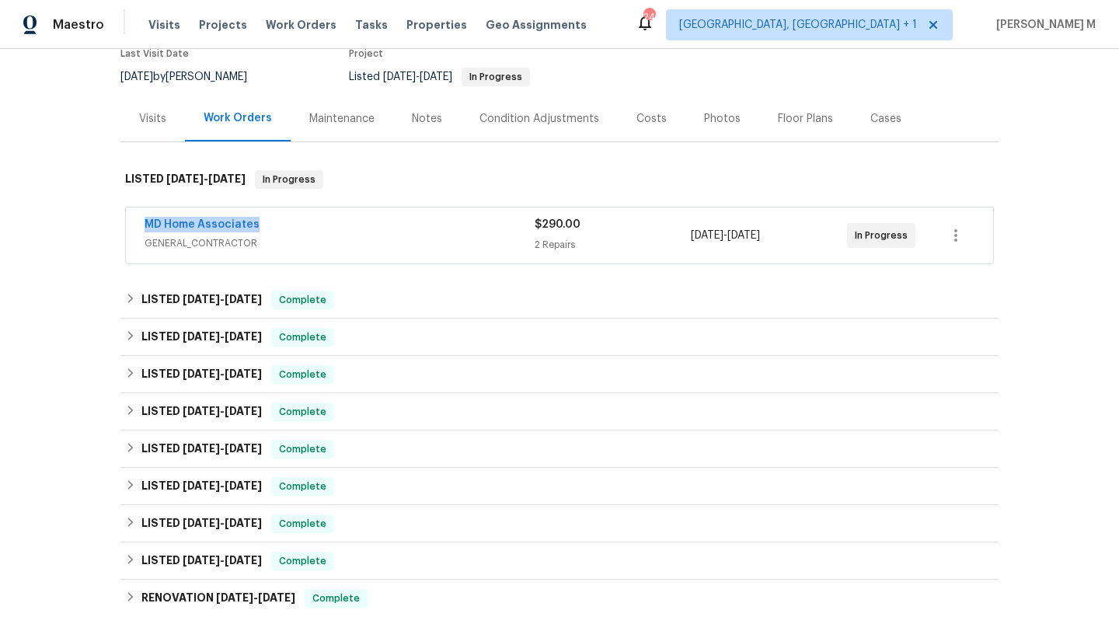
copy link "MD Home Associates"
drag, startPoint x: 176, startPoint y: 222, endPoint x: 272, endPoint y: 222, distance: 95.6
click at [272, 222] on div "MD Home Associates GENERAL_CONTRACTOR $290.00 2 Repairs 9/4/2025 - 9/10/2025 In…" at bounding box center [559, 236] width 867 height 56
click at [312, 231] on div "MD Home Associates" at bounding box center [340, 226] width 390 height 19
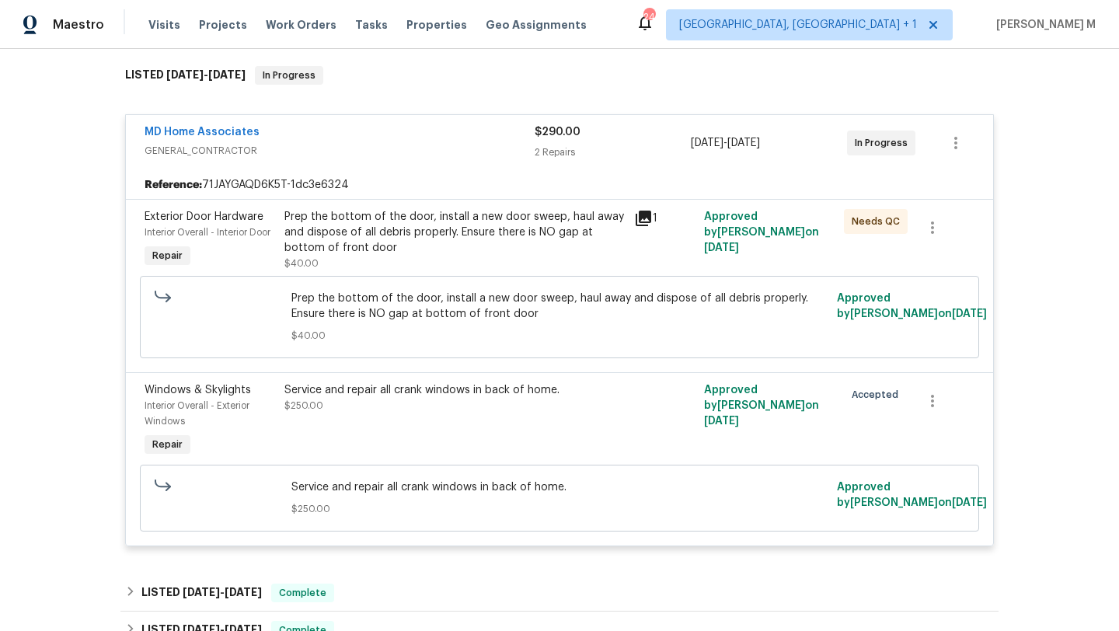
scroll to position [189, 0]
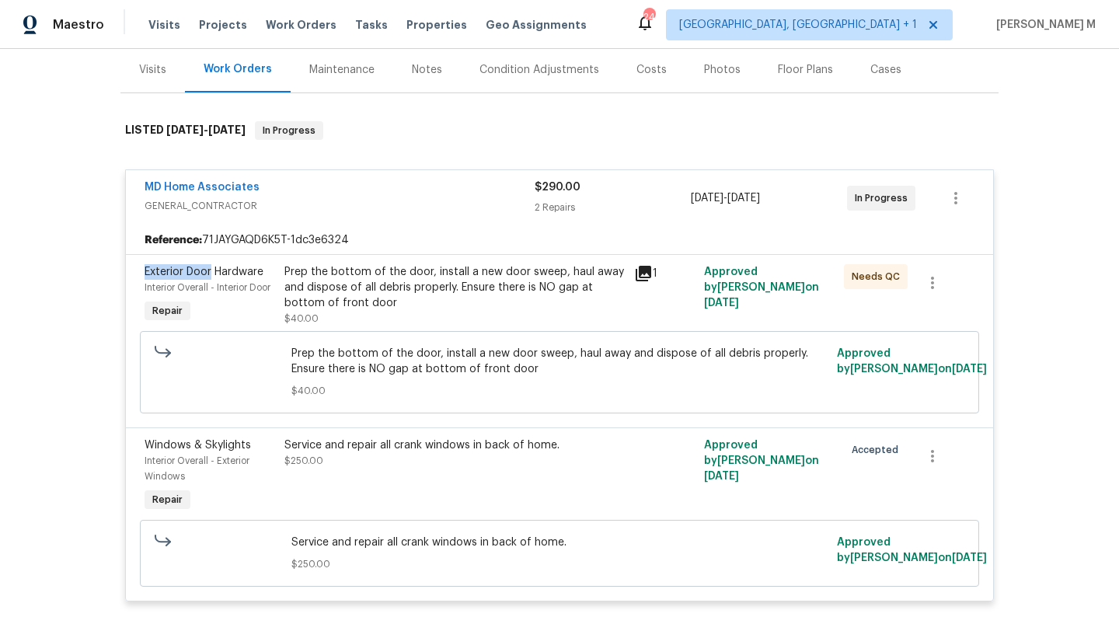
drag, startPoint x: 144, startPoint y: 271, endPoint x: 206, endPoint y: 274, distance: 62.3
click at [206, 274] on span "Exterior Door Hardware" at bounding box center [204, 272] width 119 height 11
copy span "Exterior Door"
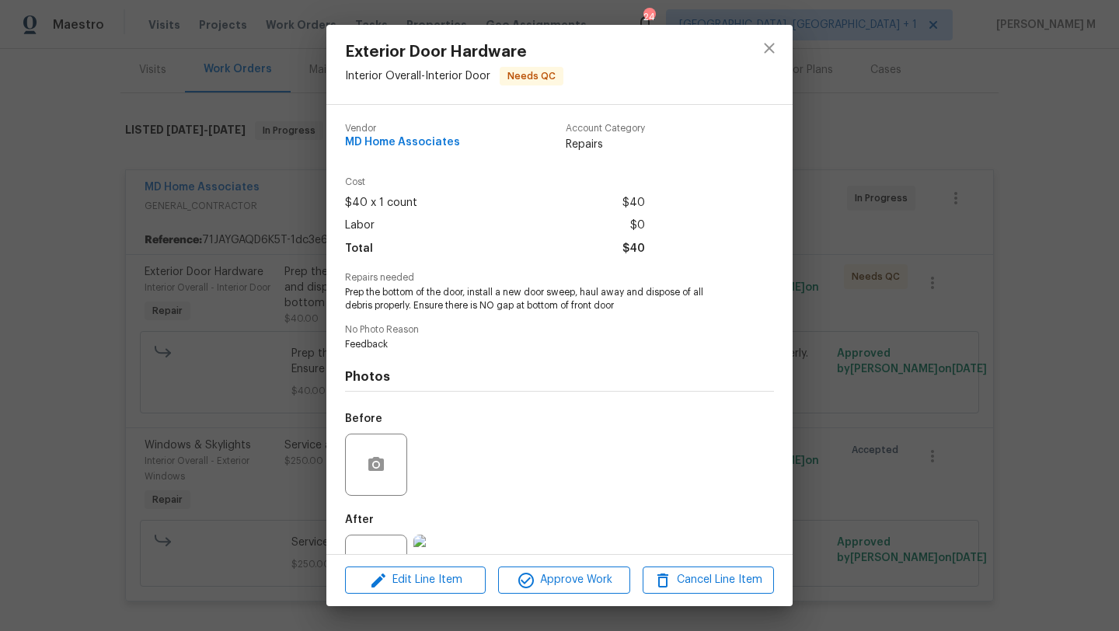
click at [852, 393] on div "Exterior Door Hardware Interior Overall - Interior Door Needs QC Vendor MD Home…" at bounding box center [559, 315] width 1119 height 631
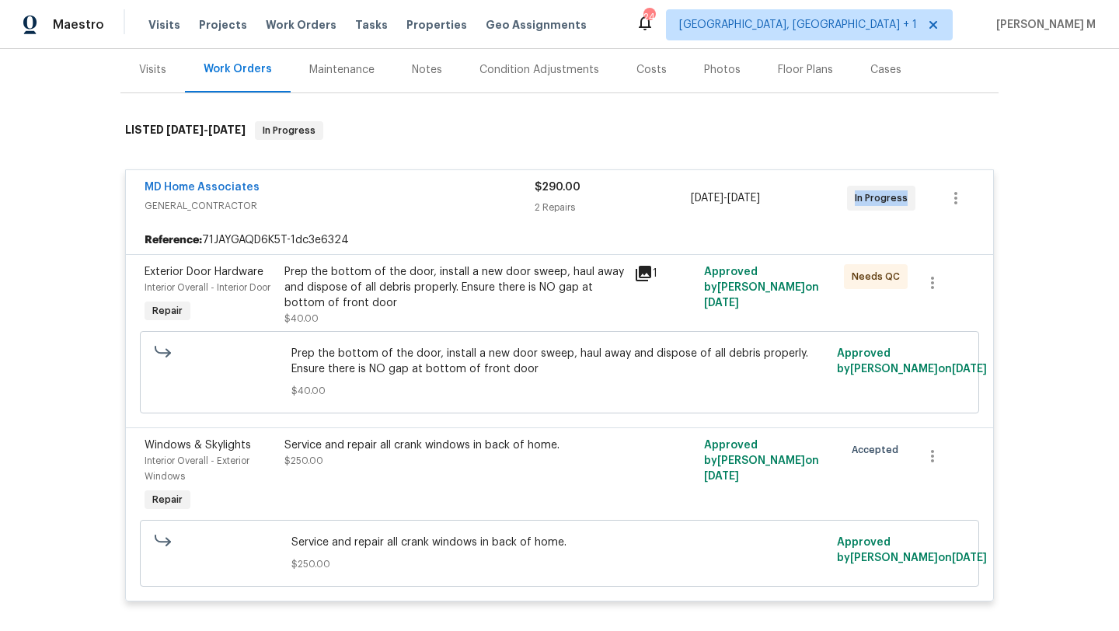
copy span "In Progress"
drag, startPoint x: 848, startPoint y: 199, endPoint x: 896, endPoint y: 203, distance: 48.3
click at [896, 203] on div "In Progress" at bounding box center [881, 198] width 68 height 25
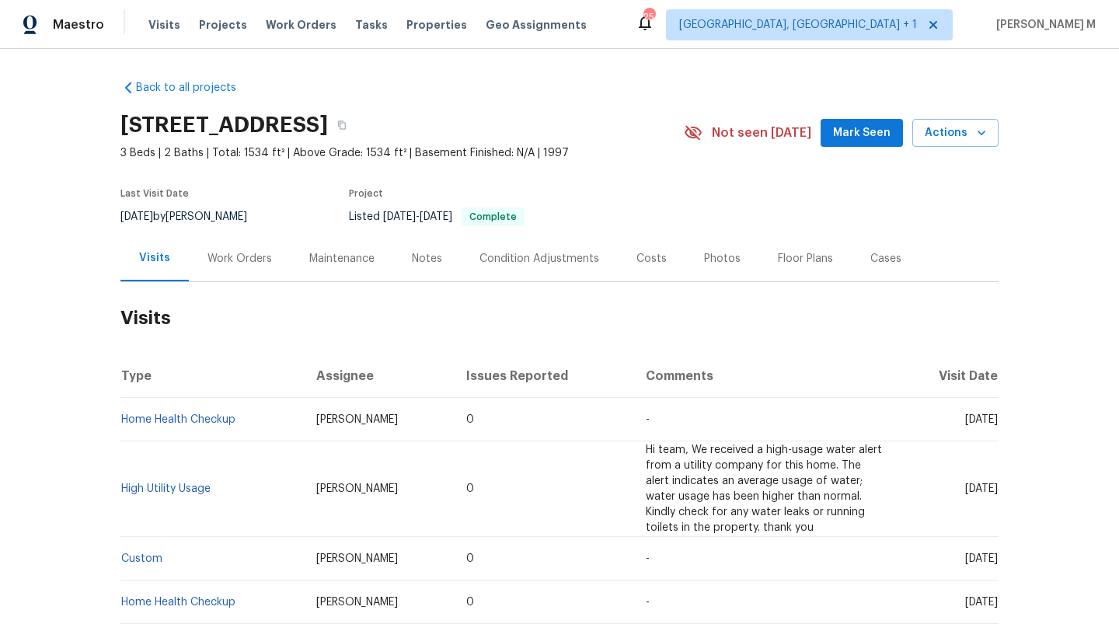
drag, startPoint x: 929, startPoint y: 436, endPoint x: 963, endPoint y: 437, distance: 33.4
click at [965, 425] on span "[DATE]" at bounding box center [981, 419] width 33 height 11
copy span "[DATE]"
click at [261, 267] on div "Work Orders" at bounding box center [240, 259] width 65 height 16
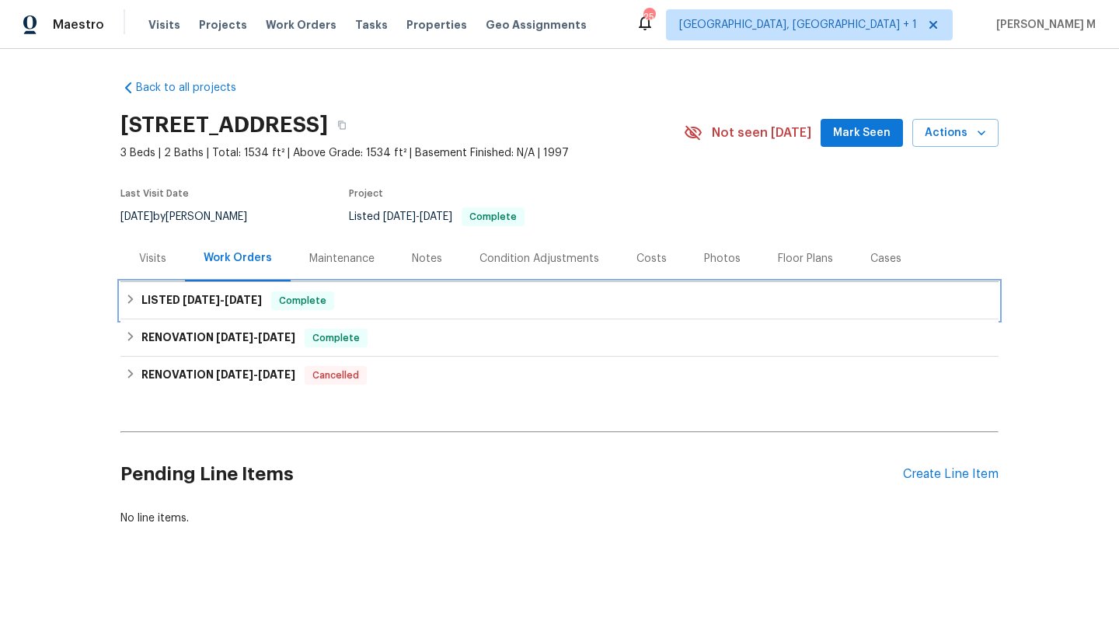
click at [183, 305] on span "[DATE]" at bounding box center [201, 300] width 37 height 11
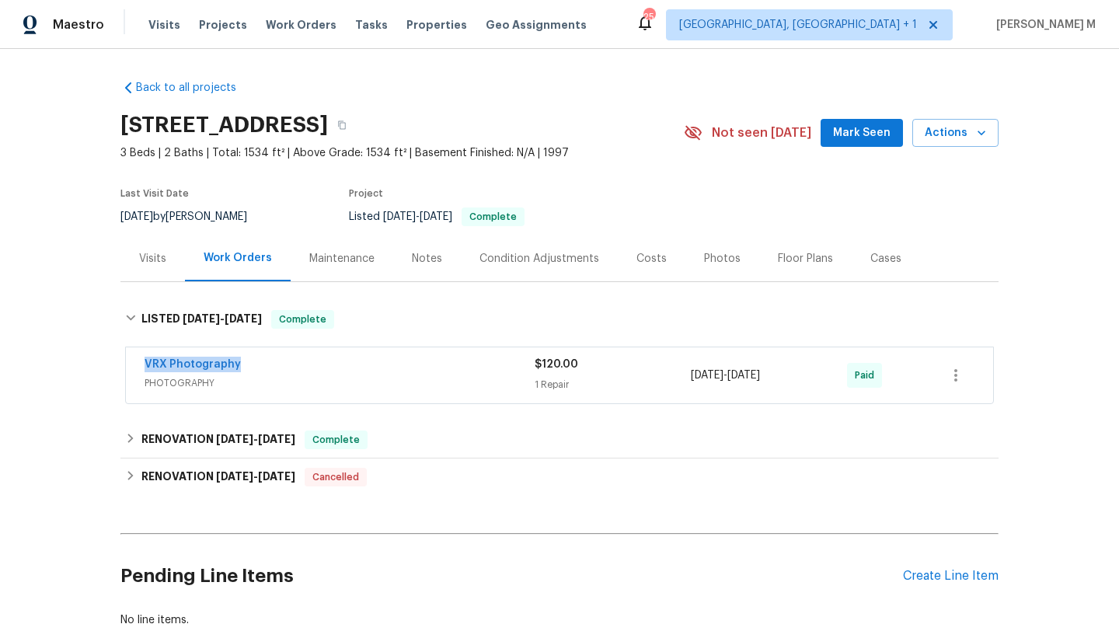
copy link "VRX Photography"
drag, startPoint x: 134, startPoint y: 378, endPoint x: 249, endPoint y: 378, distance: 115.0
click at [249, 378] on div "VRX Photography PHOTOGRAPHY $120.00 1 Repair [DATE] - [DATE] Paid" at bounding box center [559, 375] width 867 height 56
copy div "[DATE] - [DATE]"
drag, startPoint x: 684, startPoint y: 394, endPoint x: 809, endPoint y: 390, distance: 125.2
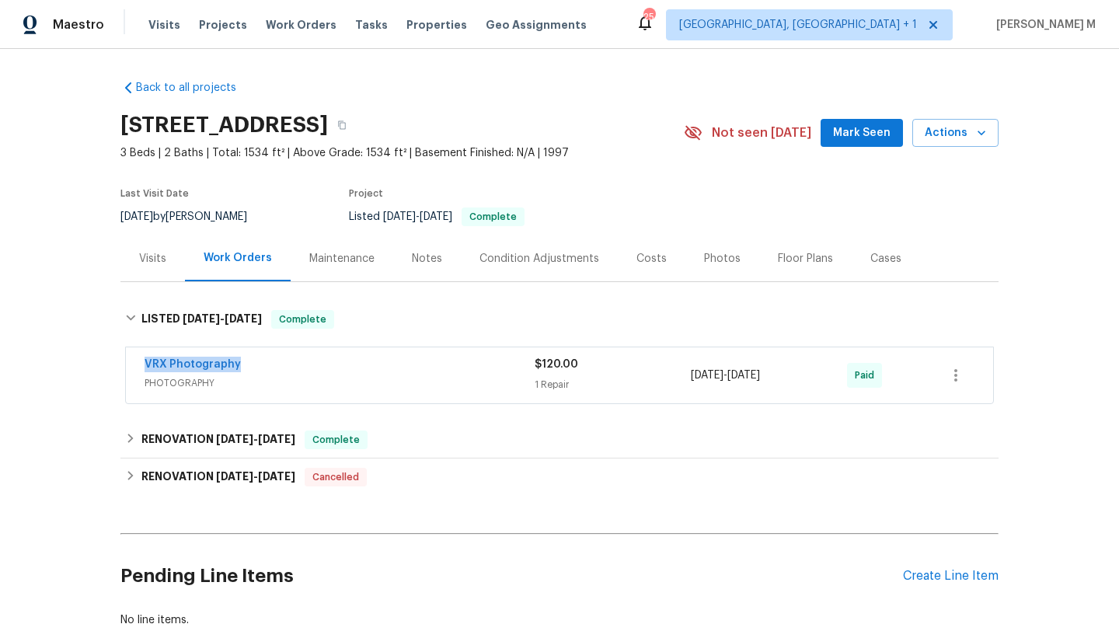
click at [809, 390] on div "VRX Photography PHOTOGRAPHY $120.00 1 Repair [DATE] - [DATE] Paid" at bounding box center [541, 375] width 793 height 37
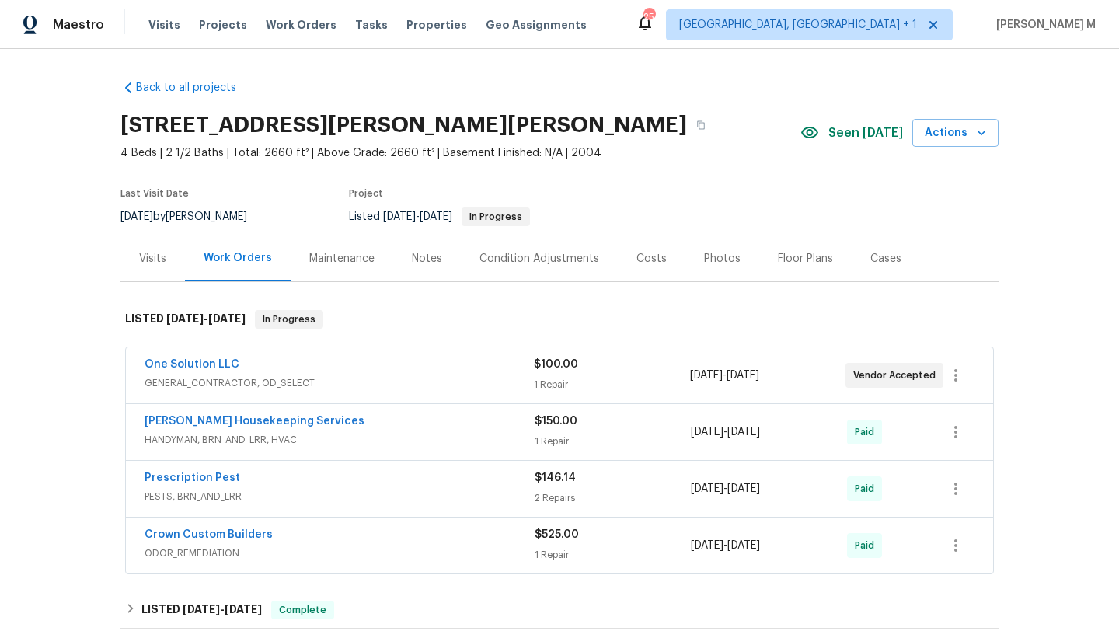
click at [396, 378] on span "GENERAL_CONTRACTOR, OD_SELECT" at bounding box center [339, 383] width 389 height 16
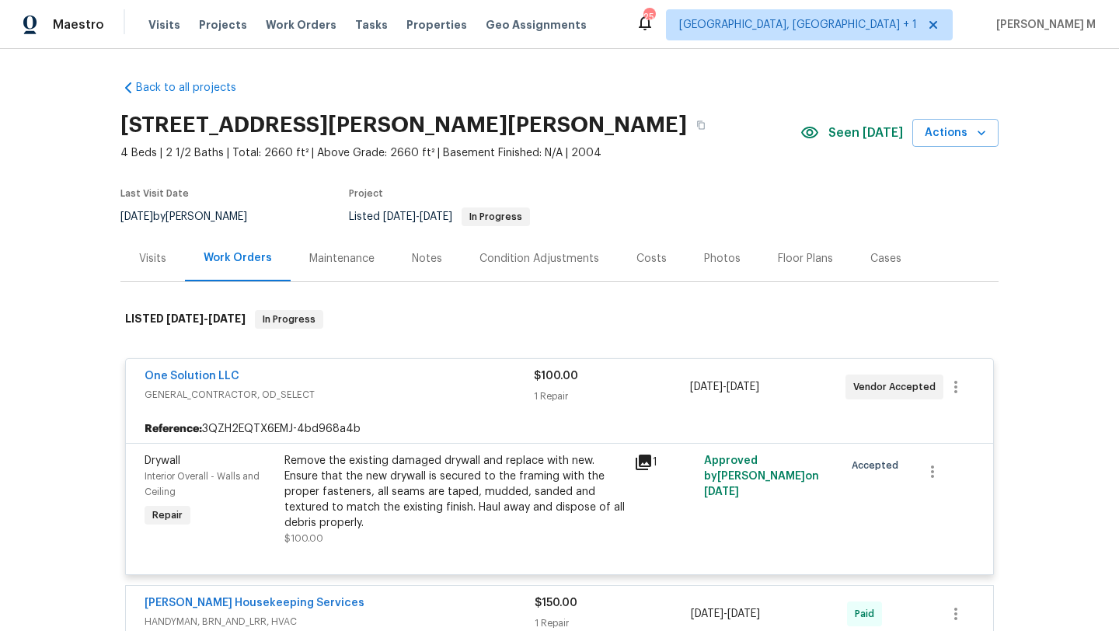
scroll to position [14, 0]
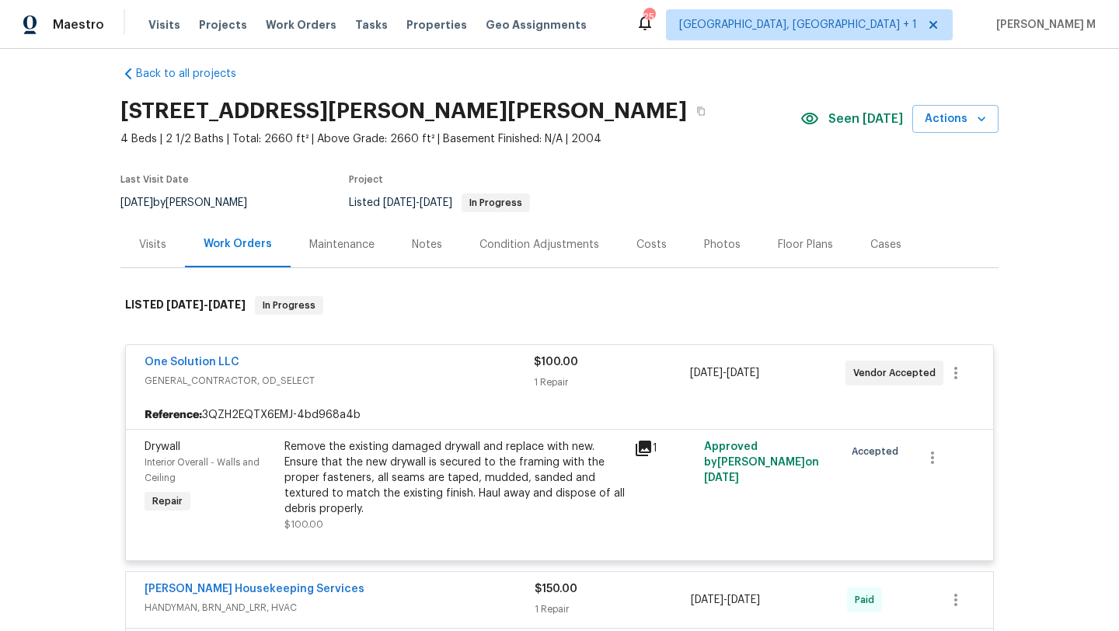
click at [159, 256] on div "Visits" at bounding box center [152, 244] width 65 height 46
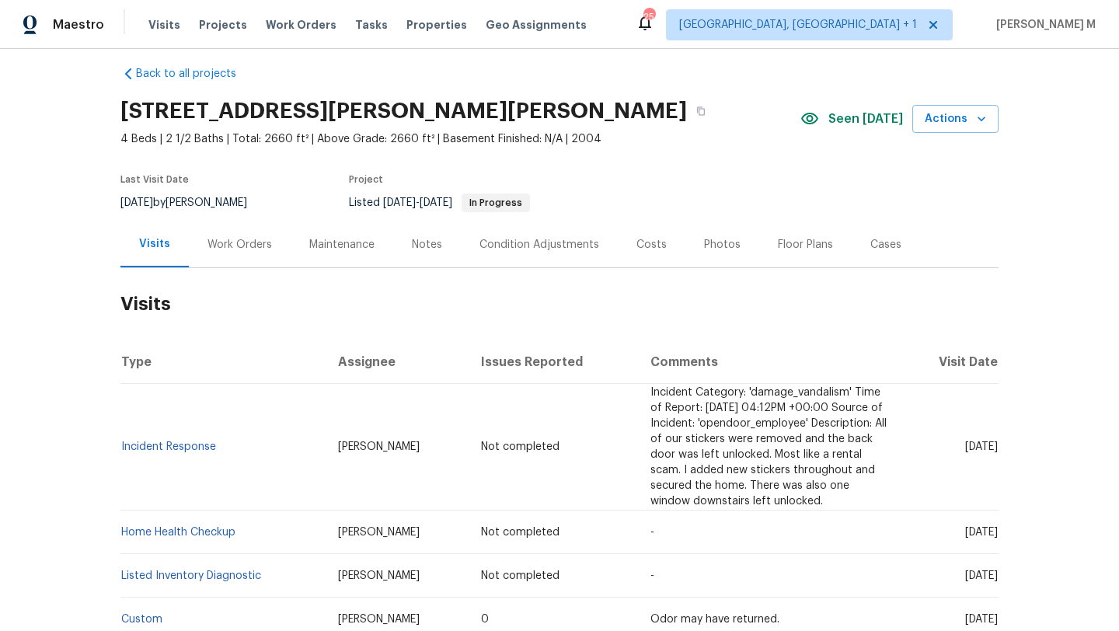
scroll to position [27, 0]
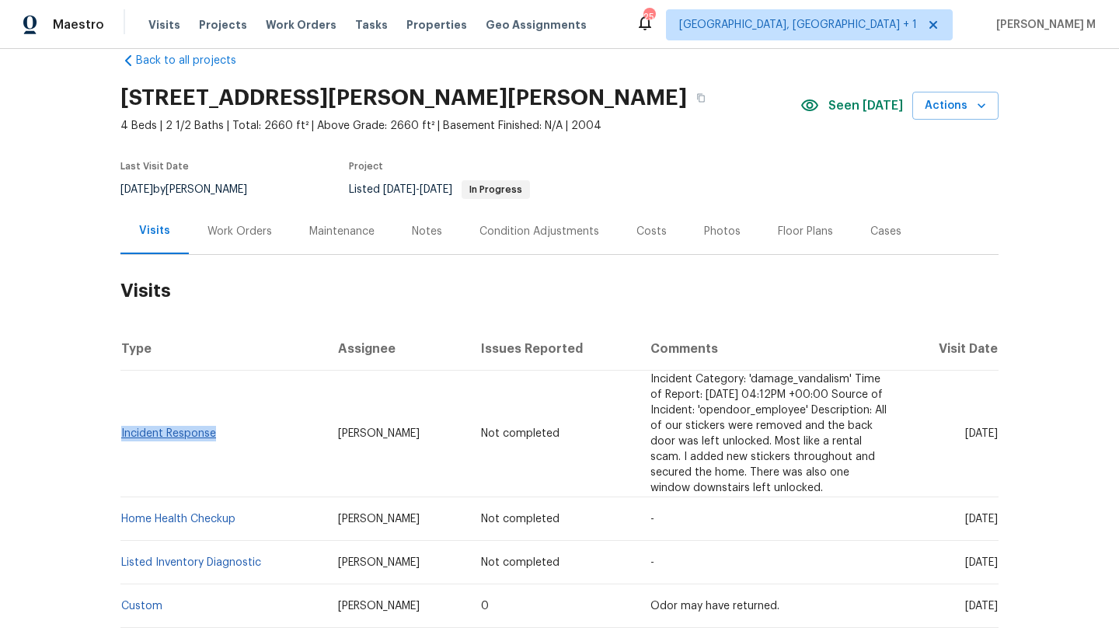
drag, startPoint x: 226, startPoint y: 437, endPoint x: 117, endPoint y: 437, distance: 109.6
click at [120, 437] on td "Incident Response" at bounding box center [222, 434] width 205 height 127
copy link "Incident Response"
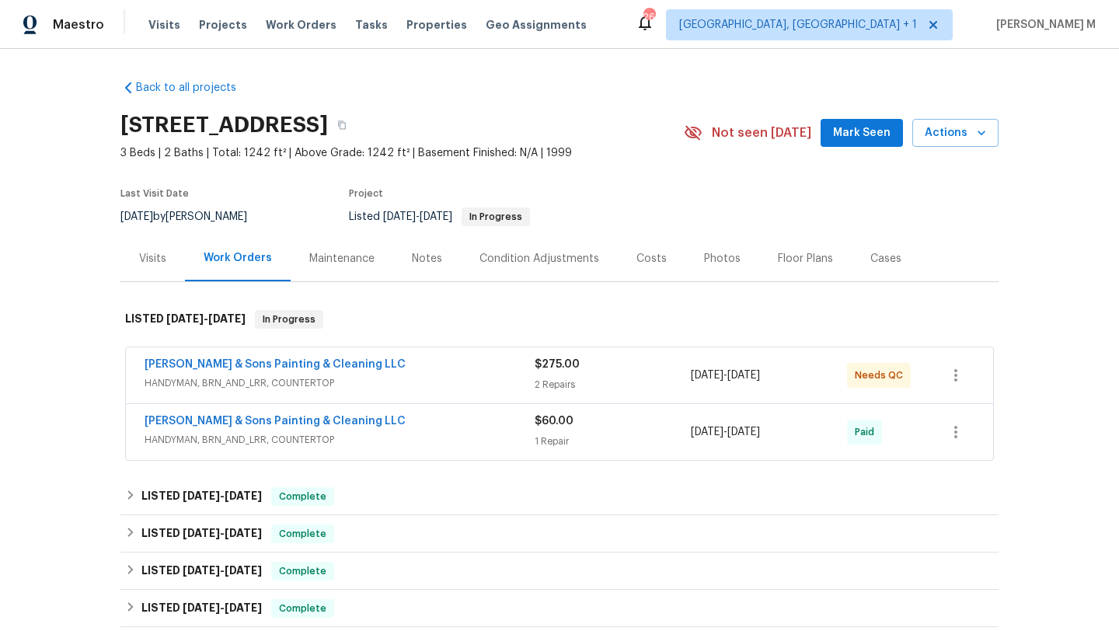
click at [168, 257] on div "Visits" at bounding box center [152, 258] width 65 height 46
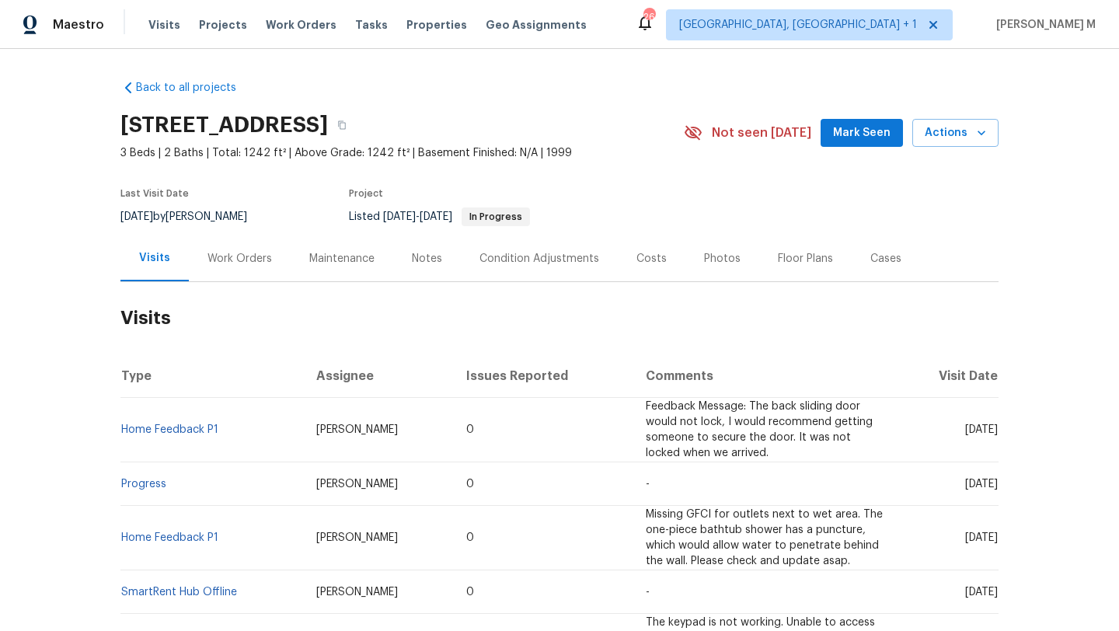
drag, startPoint x: 929, startPoint y: 421, endPoint x: 964, endPoint y: 423, distance: 35.0
click at [965, 424] on span "Mon, Aug 11 2025" at bounding box center [981, 429] width 33 height 11
copy span "Aug 11"
click at [239, 271] on div "Work Orders" at bounding box center [240, 258] width 102 height 46
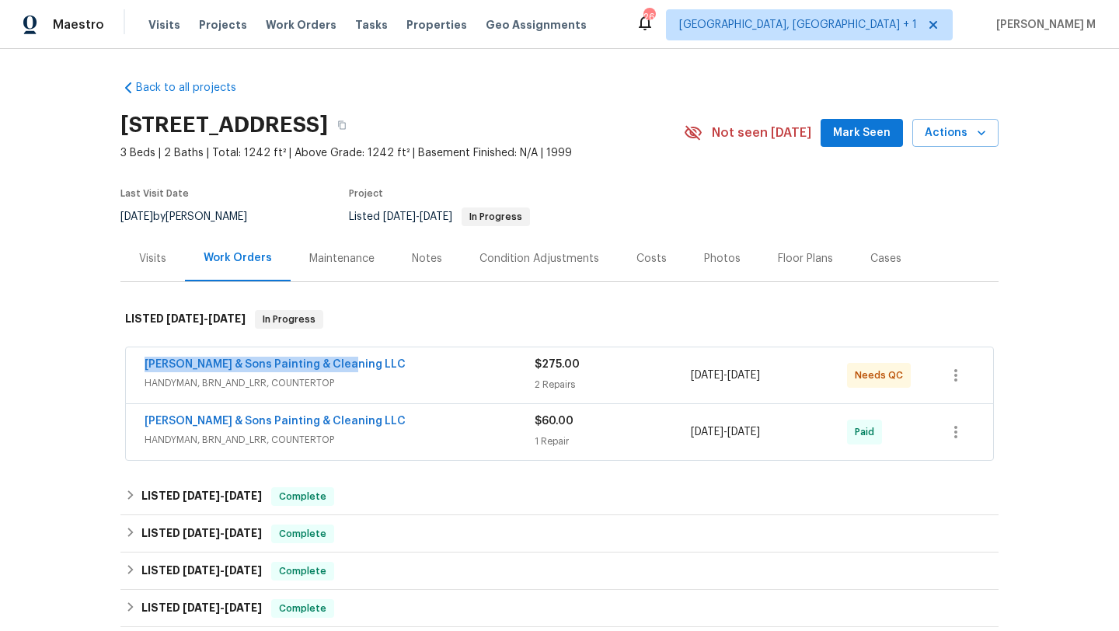
copy link "Hodge & Sons Painting & Cleaning LLC"
drag, startPoint x: 157, startPoint y: 369, endPoint x: 357, endPoint y: 366, distance: 199.8
click at [357, 366] on div "Hodge & Sons Painting & Cleaning LLC HANDYMAN, BRN_AND_LRR, COUNTERTOP $275.00 …" at bounding box center [559, 375] width 867 height 56
drag, startPoint x: 834, startPoint y: 375, endPoint x: 893, endPoint y: 375, distance: 59.1
click at [893, 375] on div "Hodge & Sons Painting & Cleaning LLC HANDYMAN, BRN_AND_LRR, COUNTERTOP $275.00 …" at bounding box center [541, 375] width 793 height 37
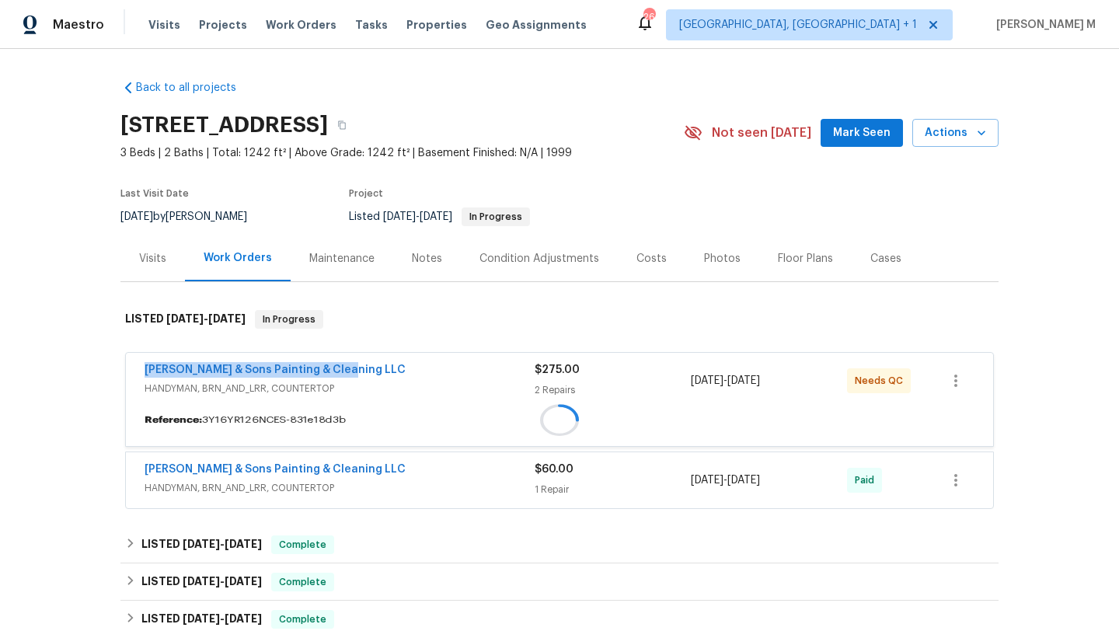
copy div "Needs QC"
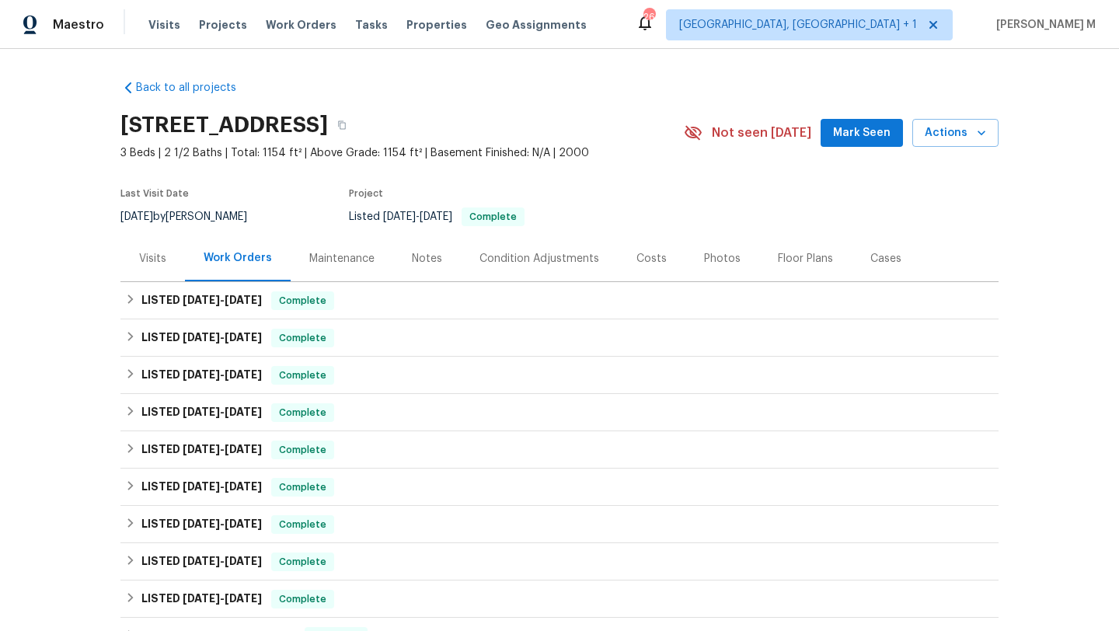
click at [148, 263] on div "Visits" at bounding box center [152, 259] width 27 height 16
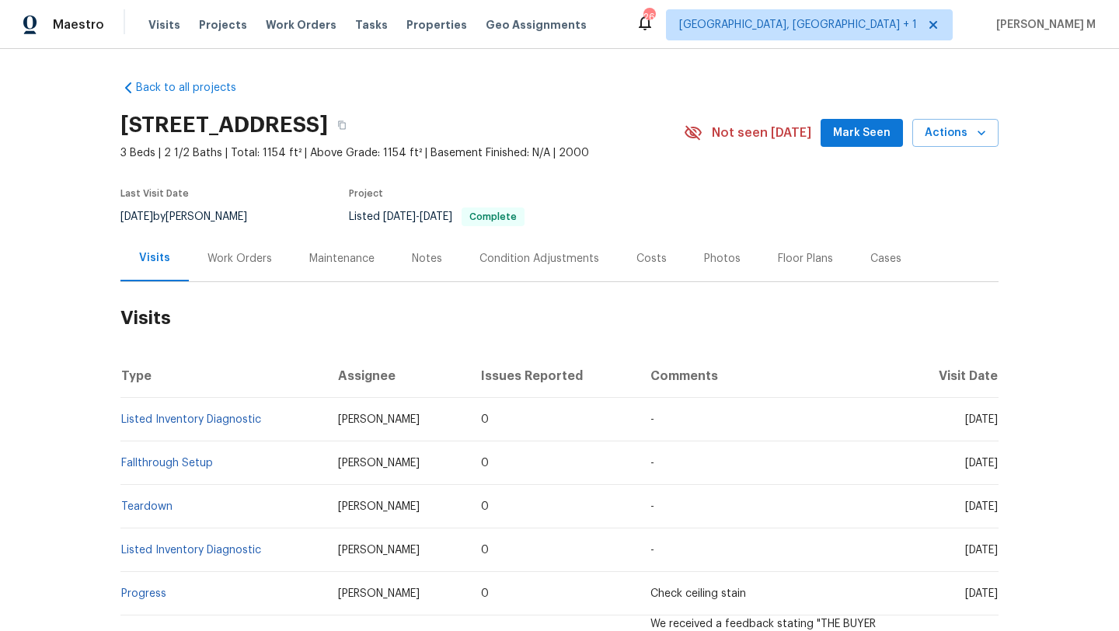
drag, startPoint x: 926, startPoint y: 417, endPoint x: 964, endPoint y: 417, distance: 38.1
click at [965, 417] on span "[DATE]" at bounding box center [981, 419] width 33 height 11
copy span "[DATE]"
click at [237, 254] on div "Work Orders" at bounding box center [240, 259] width 65 height 16
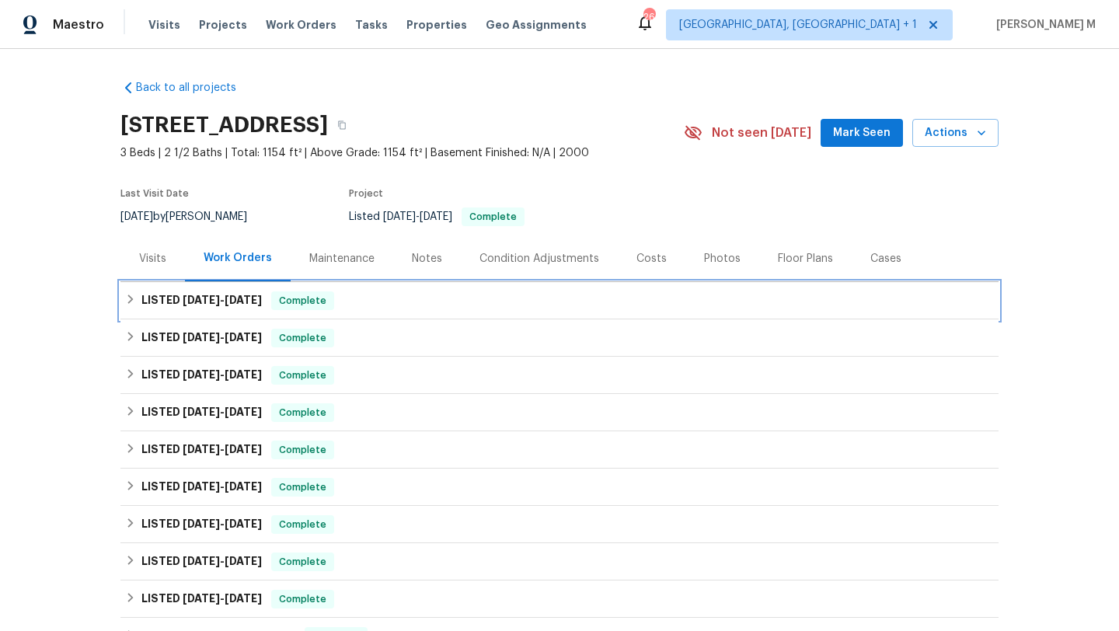
click at [229, 293] on h6 "LISTED [DATE] - [DATE]" at bounding box center [201, 300] width 120 height 19
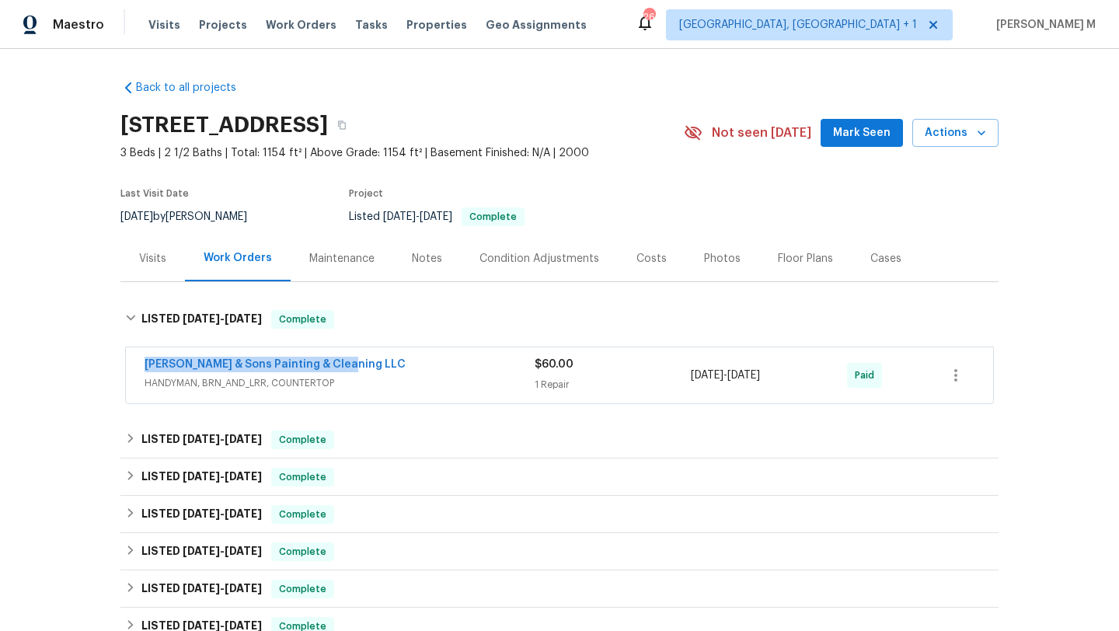
drag, startPoint x: 126, startPoint y: 367, endPoint x: 417, endPoint y: 364, distance: 290.7
click at [417, 364] on div "[PERSON_NAME] & Sons Painting & Cleaning LLC HANDYMAN, BRN_AND_LRR, COUNTERTOP …" at bounding box center [559, 375] width 867 height 56
copy link "[PERSON_NAME] & Sons Painting & Cleaning LLC"
click at [483, 368] on div "Hodge & Sons Painting & Cleaning LLC" at bounding box center [340, 366] width 390 height 19
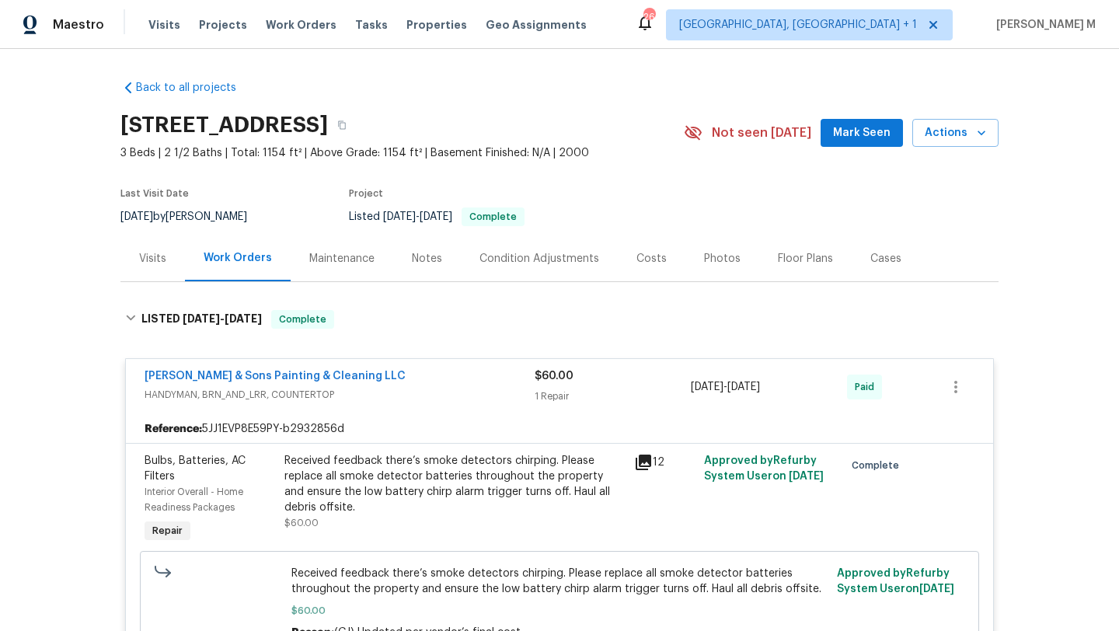
copy div "1 Repair 7/24/2025 - 7/24/2025"
drag, startPoint x: 682, startPoint y: 385, endPoint x: 798, endPoint y: 388, distance: 116.6
click at [798, 388] on div "Hodge & Sons Painting & Cleaning LLC HANDYMAN, BRN_AND_LRR, COUNTERTOP $60.00 1…" at bounding box center [541, 386] width 793 height 37
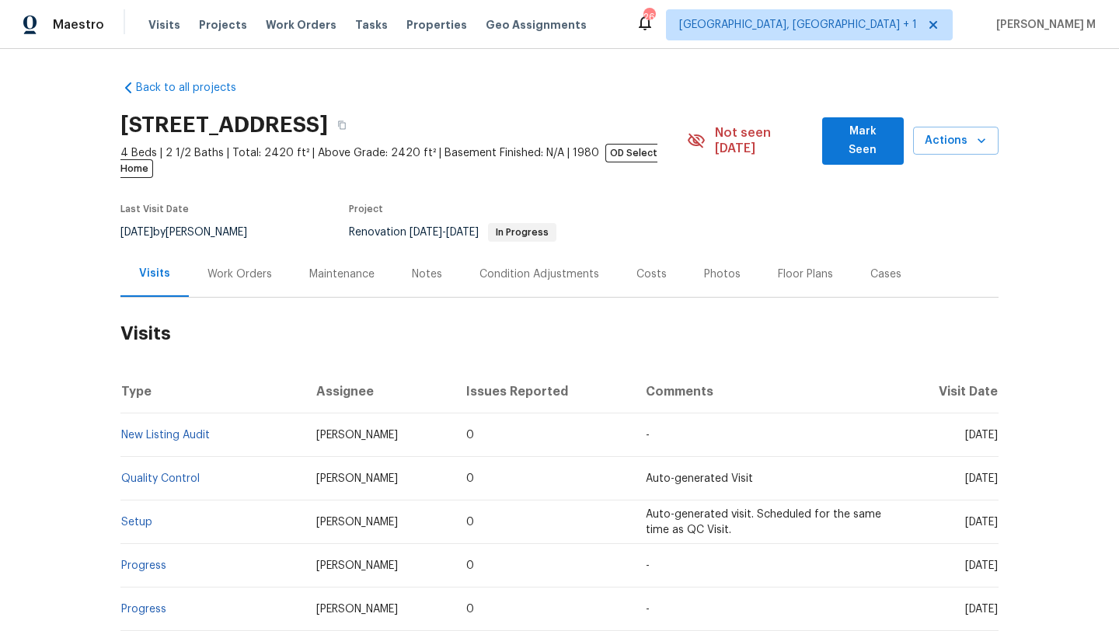
drag, startPoint x: 928, startPoint y: 423, endPoint x: 965, endPoint y: 424, distance: 37.3
click at [965, 430] on span "[DATE]" at bounding box center [981, 435] width 33 height 11
copy span "[DATE]"
click at [251, 267] on div "Work Orders" at bounding box center [240, 275] width 65 height 16
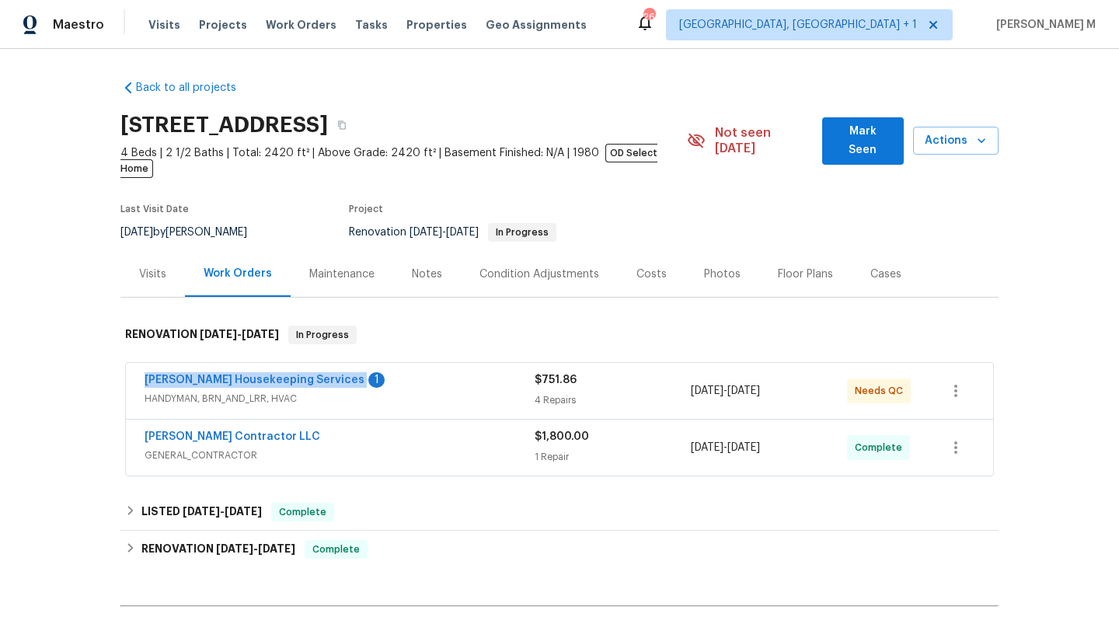
copy link "[PERSON_NAME] Housekeeping Services"
drag, startPoint x: 115, startPoint y: 368, endPoint x: 295, endPoint y: 371, distance: 179.5
click at [295, 371] on div "[PERSON_NAME] Housekeeping Services 1 HANDYMAN, BRN_AND_LRR, HVAC $751.86 4 Rep…" at bounding box center [559, 420] width 878 height 121
click at [375, 391] on span "HANDYMAN, BRN_AND_LRR, HVAC" at bounding box center [340, 399] width 390 height 16
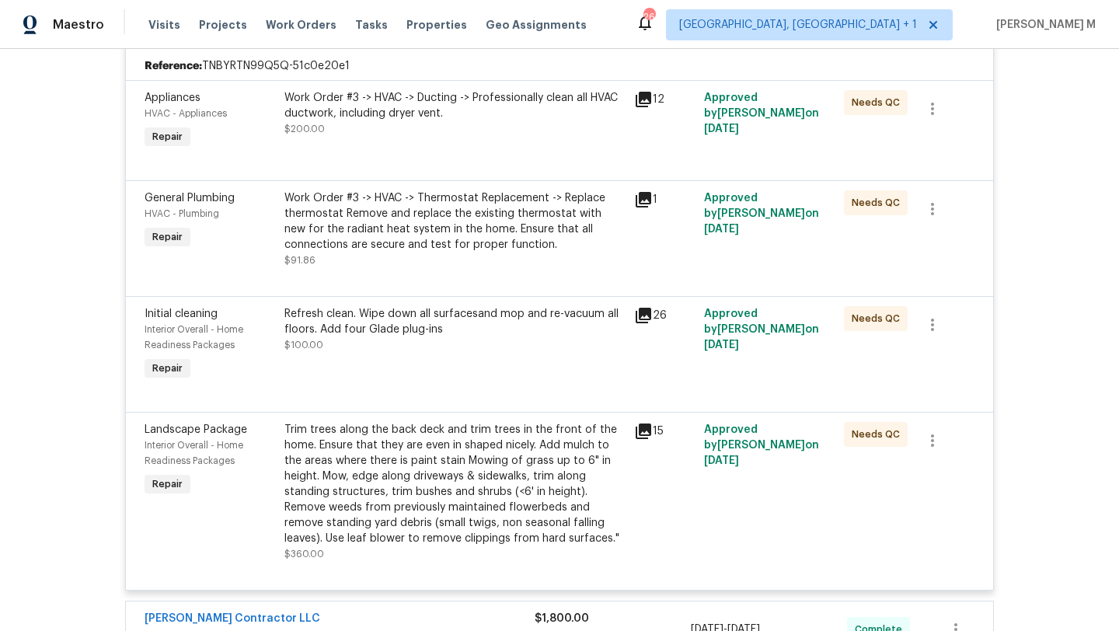
scroll to position [420, 0]
